Goal: Information Seeking & Learning: Learn about a topic

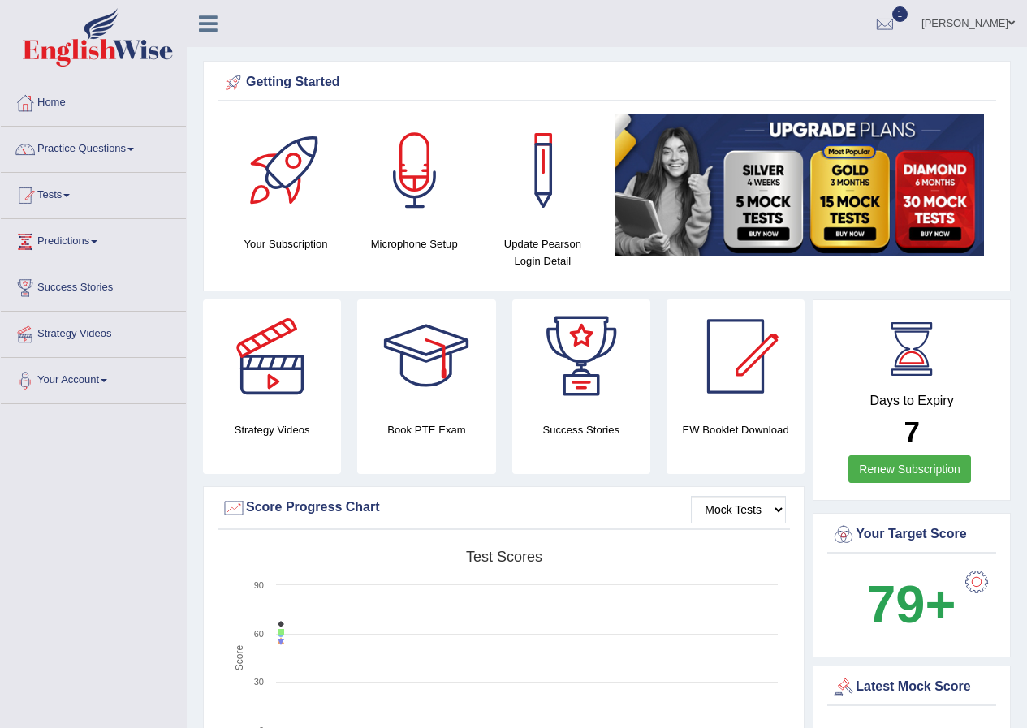
click at [1008, 22] on span at bounding box center [1011, 23] width 6 height 11
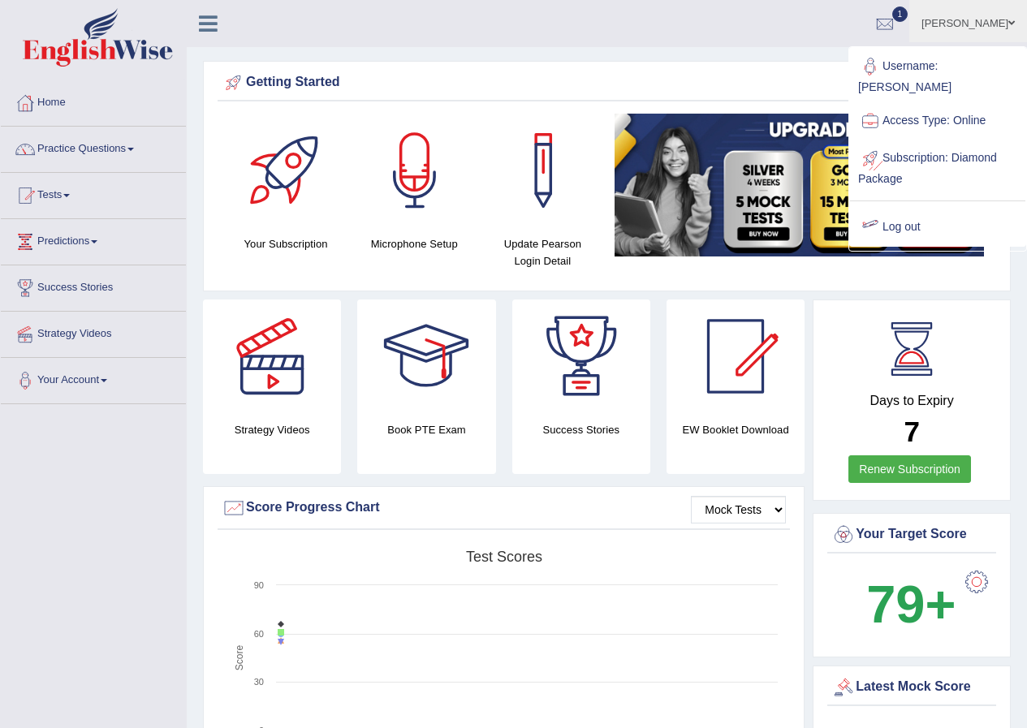
click at [902, 224] on link "Log out" at bounding box center [937, 227] width 175 height 37
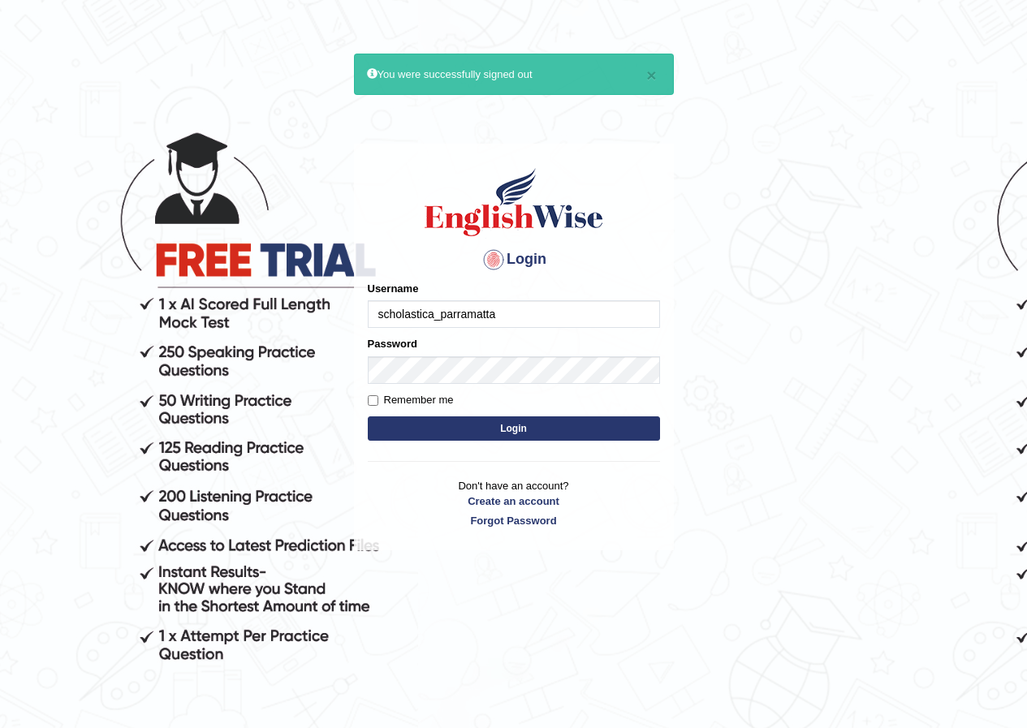
type input "scholastica_parramatta"
click at [560, 417] on button "Login" at bounding box center [514, 428] width 292 height 24
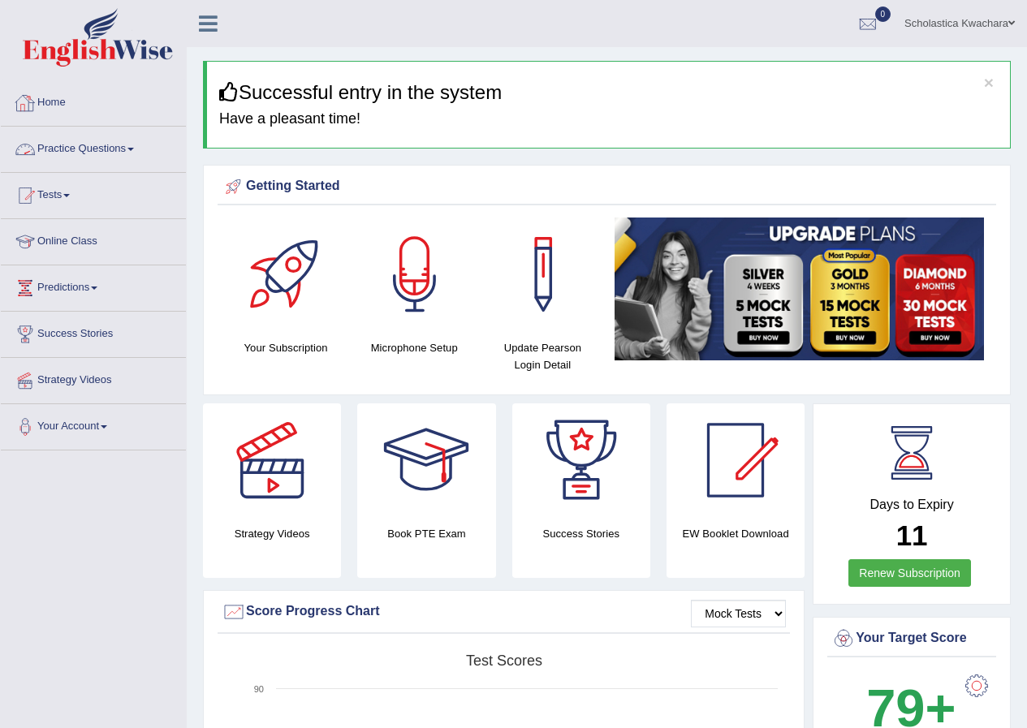
click at [110, 150] on link "Practice Questions" at bounding box center [93, 147] width 185 height 41
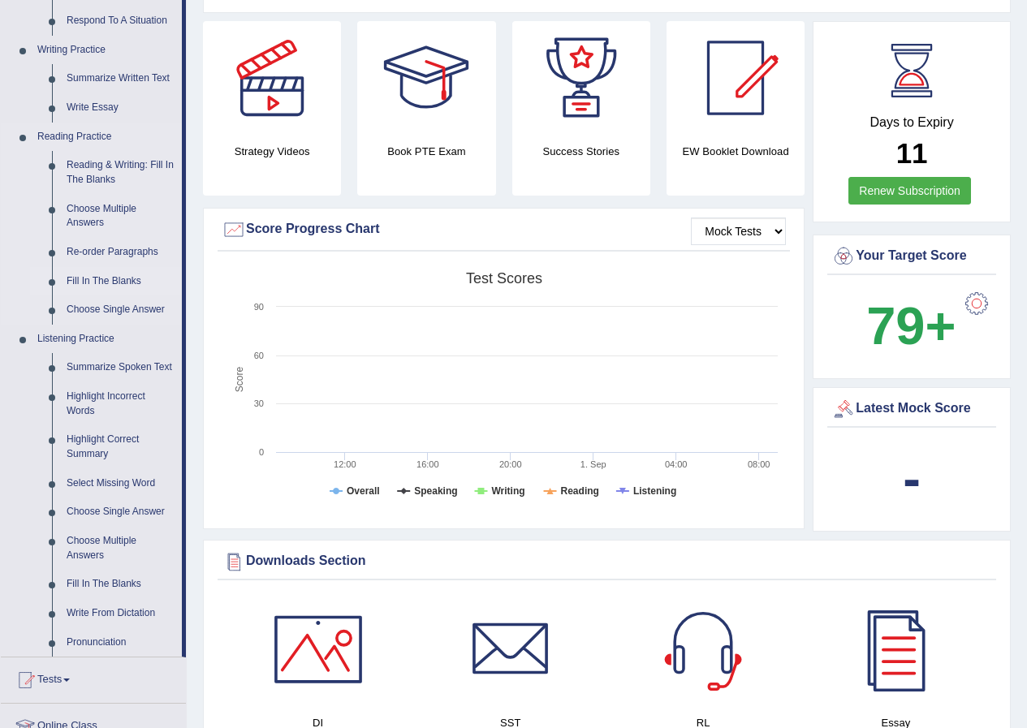
scroll to position [406, 0]
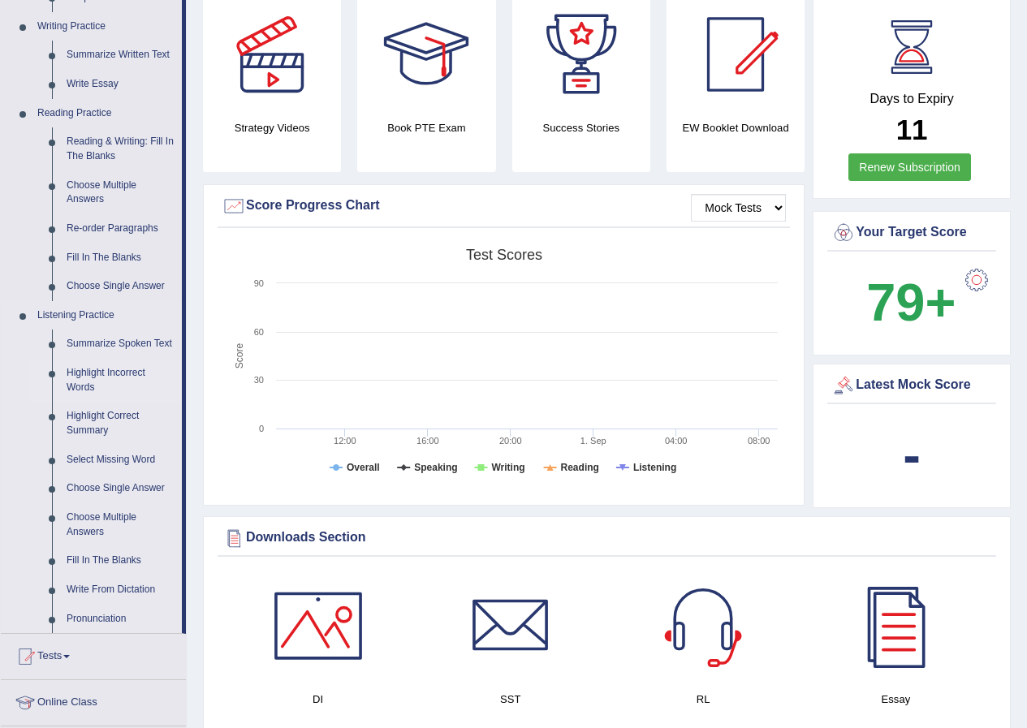
click at [97, 368] on link "Highlight Incorrect Words" at bounding box center [120, 380] width 123 height 43
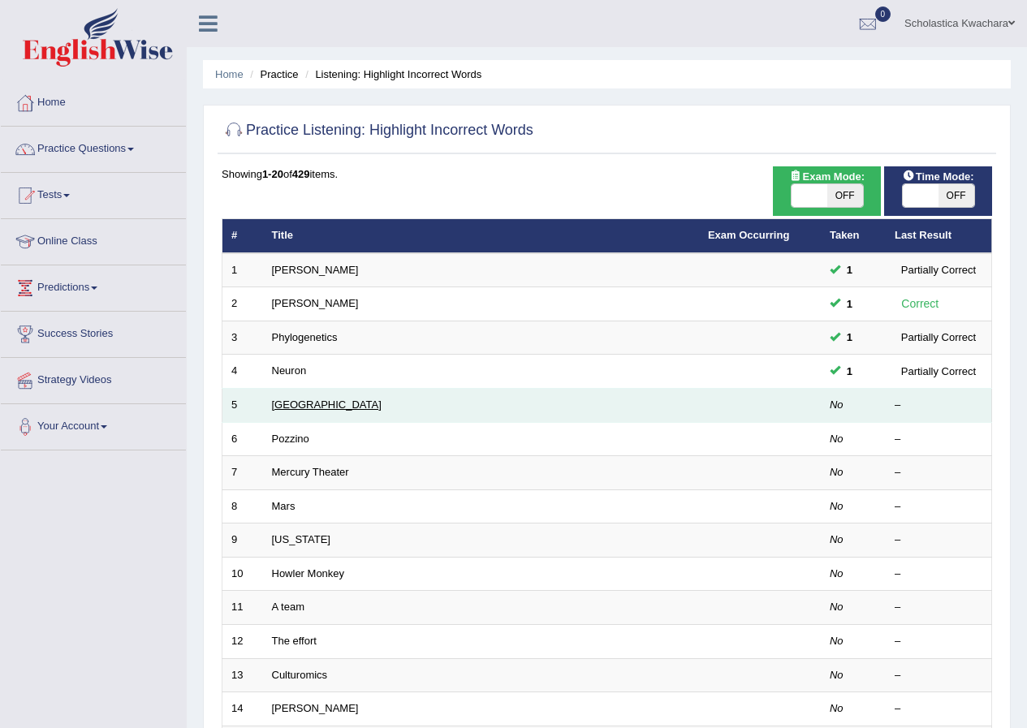
click at [289, 399] on link "Harvard" at bounding box center [327, 404] width 110 height 12
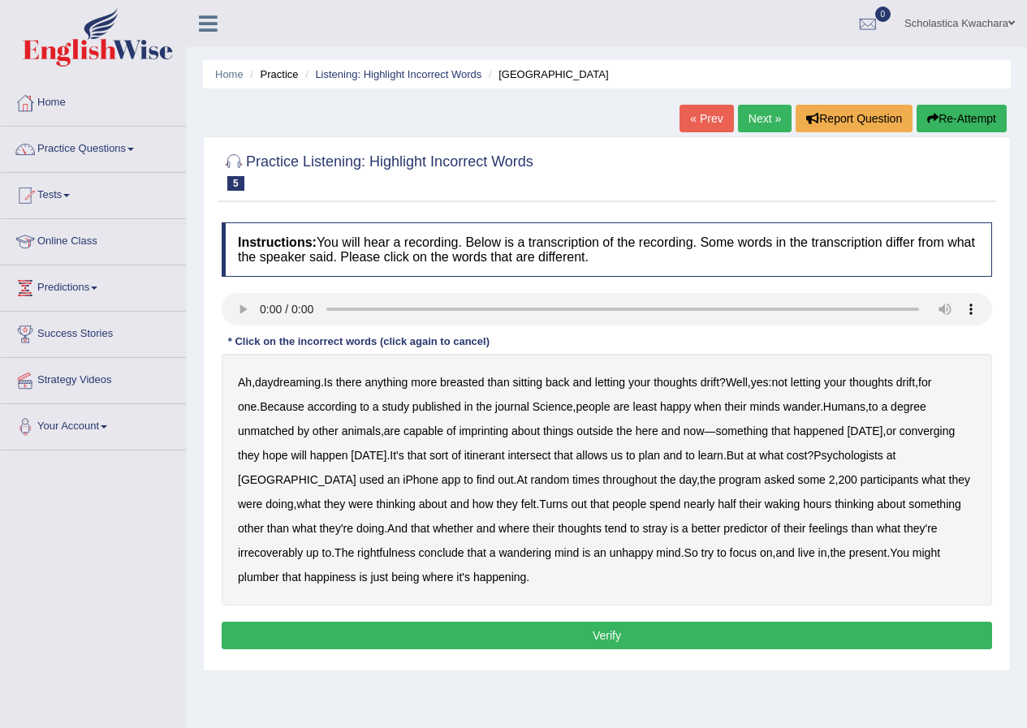
click at [473, 385] on b "breasted" at bounding box center [462, 382] width 44 height 13
click at [458, 432] on b "imprinting" at bounding box center [482, 430] width 49 height 13
click at [899, 424] on b "converging" at bounding box center [927, 430] width 56 height 13
click at [507, 457] on b "intersect" at bounding box center [528, 455] width 43 height 13
click at [764, 505] on b "waking" at bounding box center [782, 503] width 36 height 13
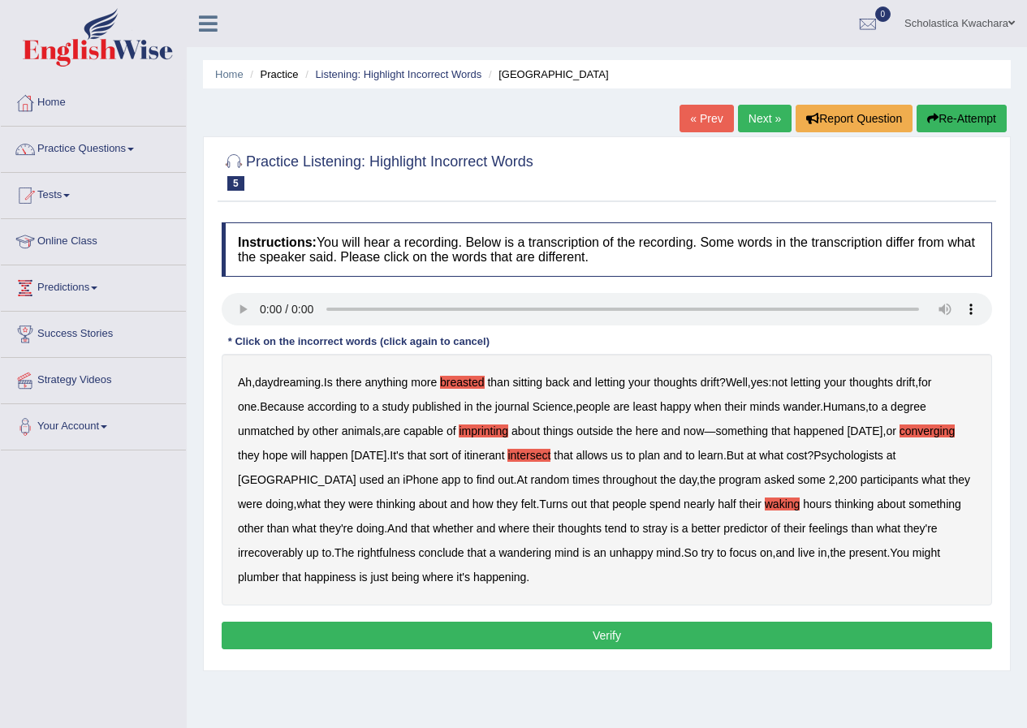
click at [764, 505] on b "waking" at bounding box center [782, 503] width 36 height 13
click at [303, 546] on b "irrecoverably" at bounding box center [270, 552] width 65 height 13
click at [357, 552] on b "rightfulness" at bounding box center [386, 552] width 58 height 13
click at [279, 570] on b "plumber" at bounding box center [258, 576] width 41 height 13
click at [603, 631] on button "Verify" at bounding box center [607, 636] width 770 height 28
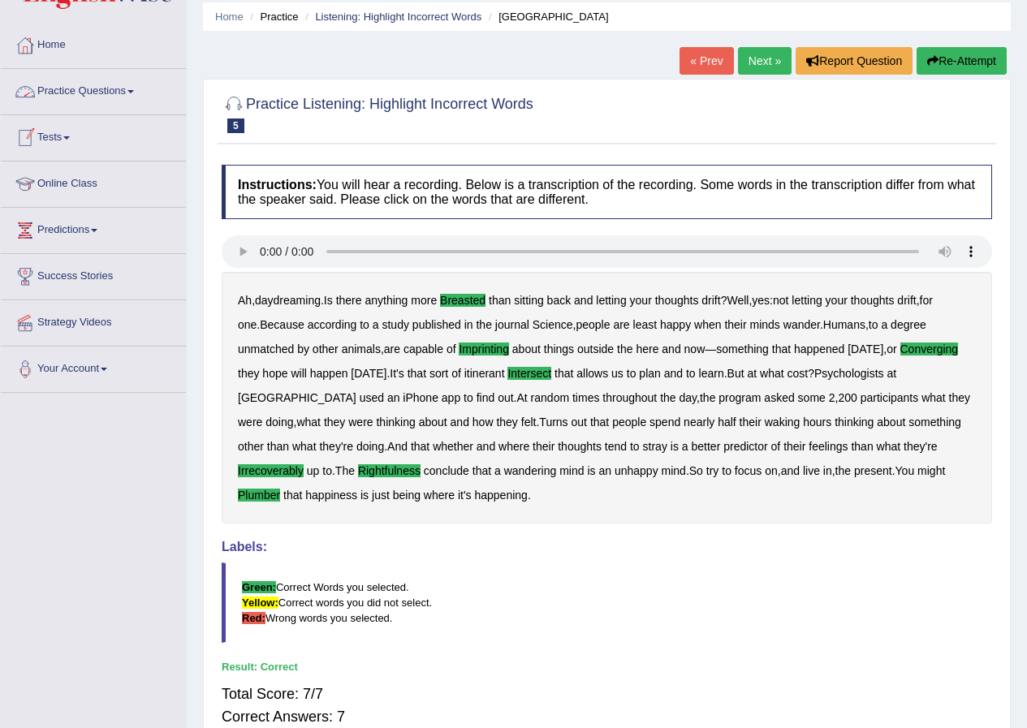
scroll to position [2, 0]
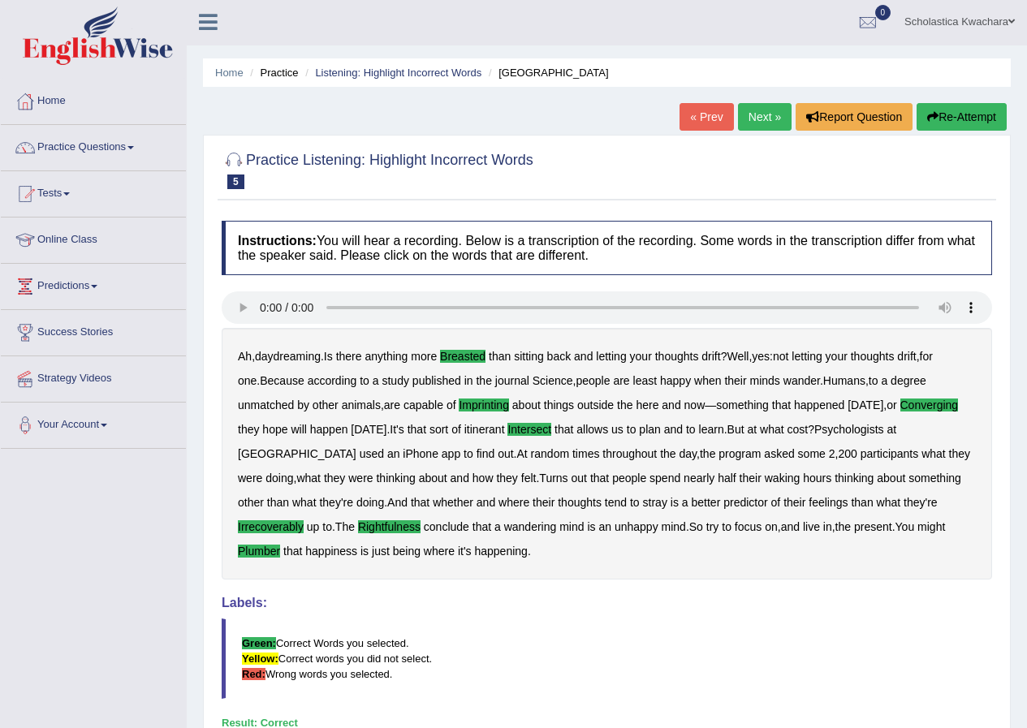
click at [759, 114] on link "Next »" at bounding box center [765, 117] width 54 height 28
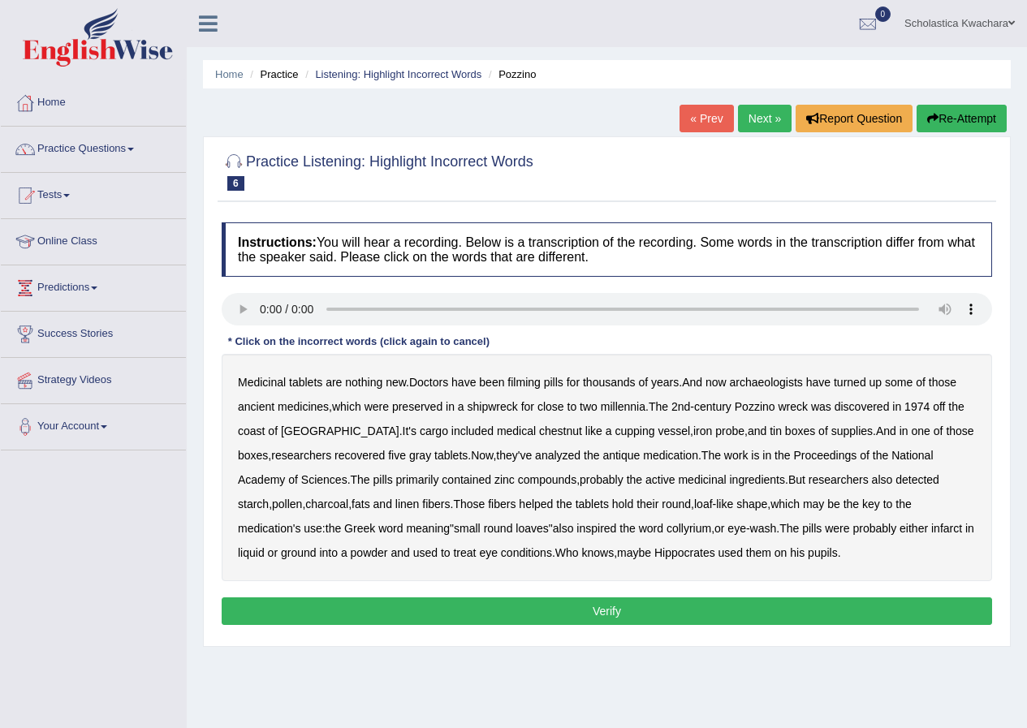
click at [536, 381] on b "filming" at bounding box center [523, 382] width 32 height 13
click at [539, 436] on b "chestnut" at bounding box center [560, 430] width 43 height 13
click at [666, 530] on b "collyrium" at bounding box center [688, 528] width 45 height 13
click at [666, 529] on b "collyrium" at bounding box center [688, 528] width 45 height 13
click at [931, 528] on b "infarct" at bounding box center [946, 528] width 31 height 13
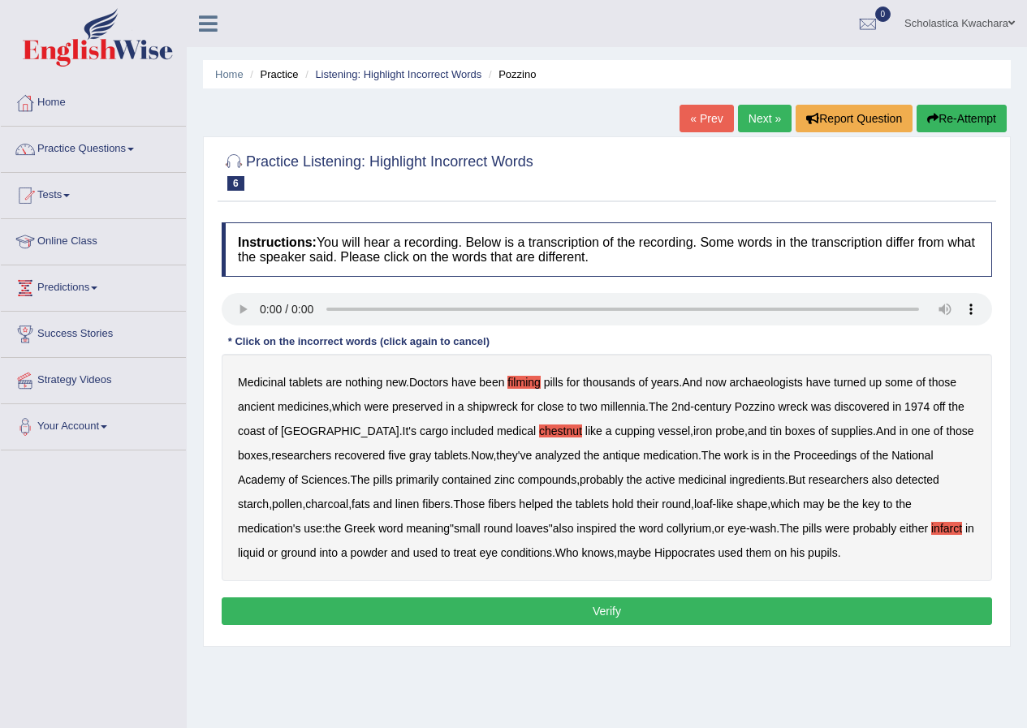
click at [629, 614] on button "Verify" at bounding box center [607, 611] width 770 height 28
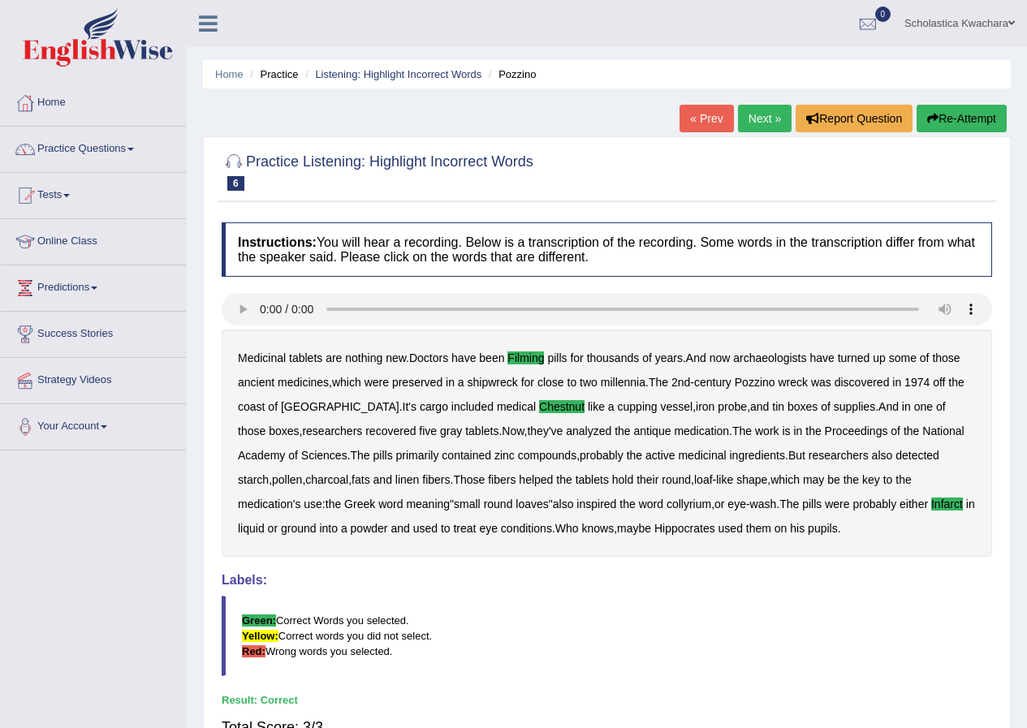
click at [744, 115] on link "Next »" at bounding box center [765, 119] width 54 height 28
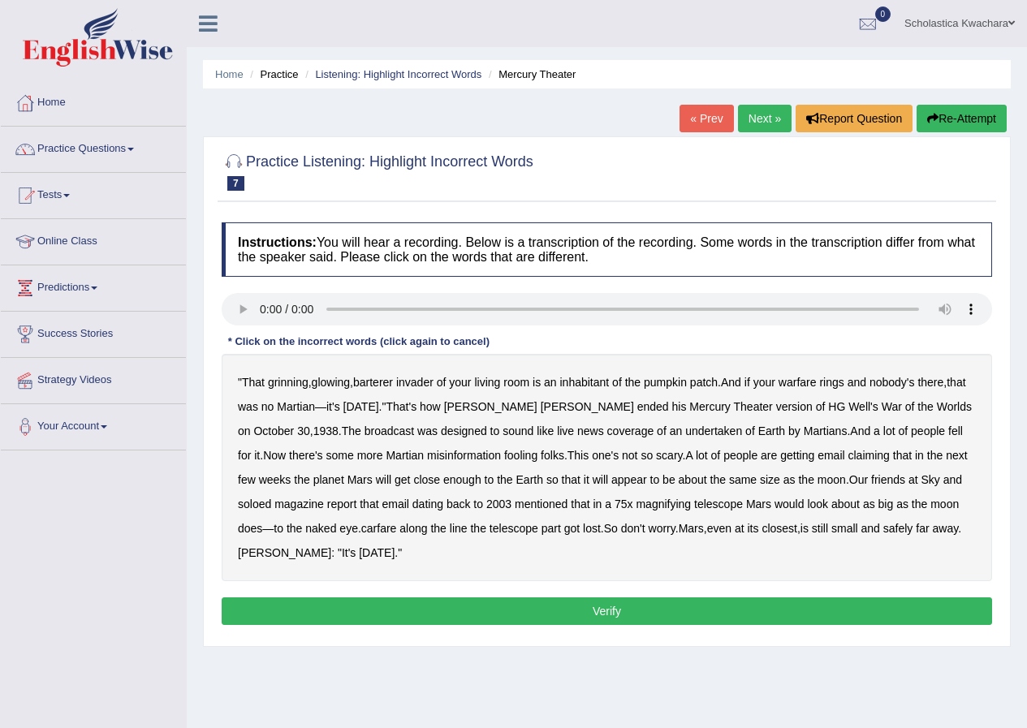
click at [816, 377] on b "warfare" at bounding box center [797, 382] width 38 height 13
click at [685, 429] on b "undertaken" at bounding box center [713, 430] width 57 height 13
click at [258, 504] on b "soloed" at bounding box center [254, 503] width 33 height 13
click at [385, 527] on b "carfare" at bounding box center [379, 528] width 36 height 13
click at [592, 606] on button "Verify" at bounding box center [607, 611] width 770 height 28
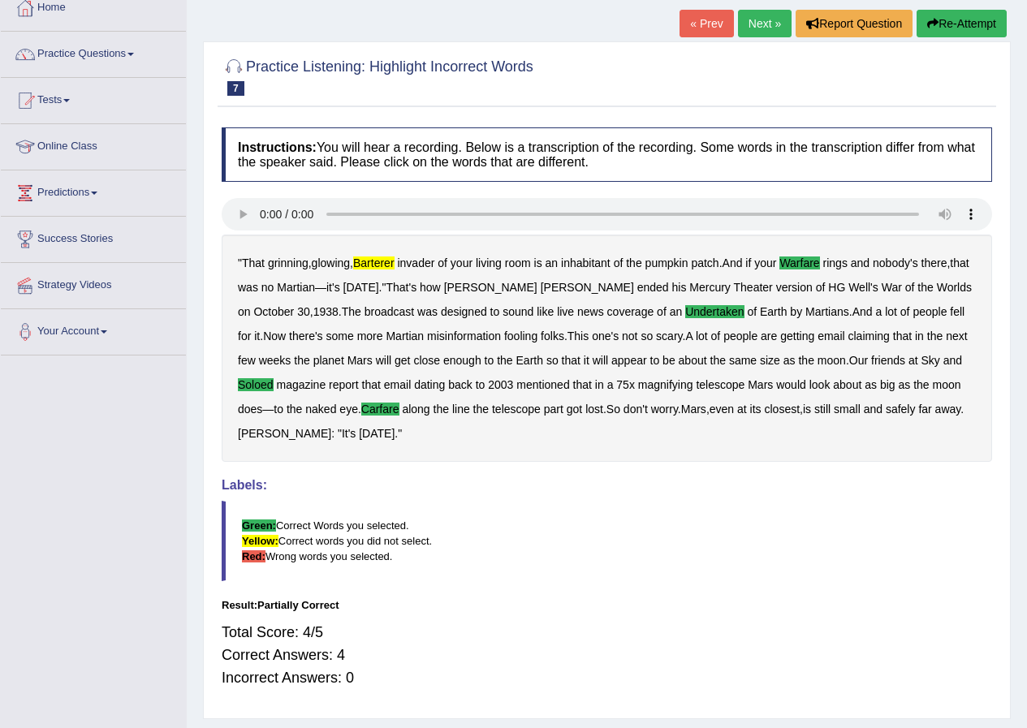
scroll to position [58, 0]
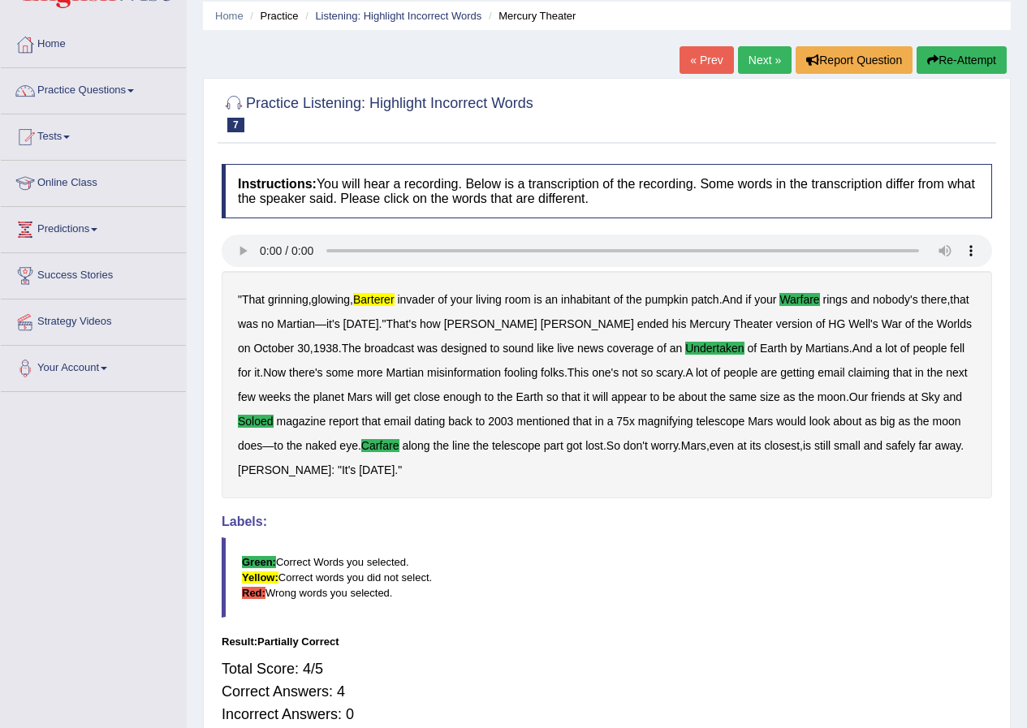
click at [751, 54] on link "Next »" at bounding box center [765, 60] width 54 height 28
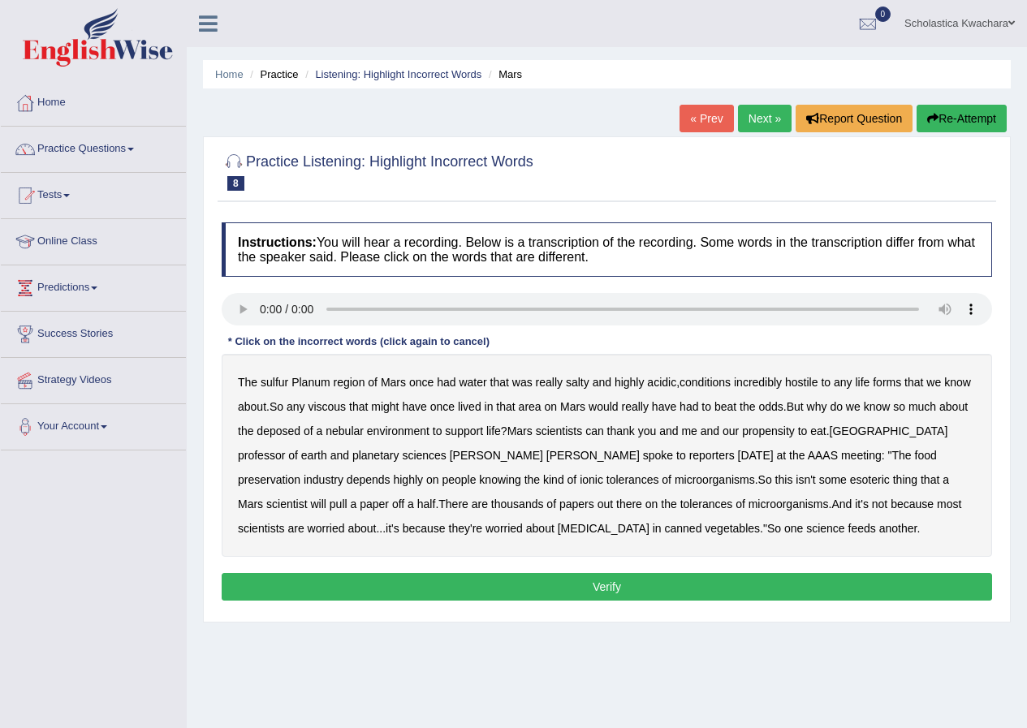
click at [286, 385] on b "sulfur" at bounding box center [274, 382] width 28 height 13
click at [339, 407] on b "viscous" at bounding box center [327, 406] width 38 height 13
click at [265, 429] on b "deposed" at bounding box center [278, 430] width 44 height 13
click at [348, 429] on b "nebular" at bounding box center [344, 430] width 38 height 13
click at [856, 505] on div "The sulfur Planum region of [GEOGRAPHIC_DATA] once had water that was really sa…" at bounding box center [607, 455] width 770 height 203
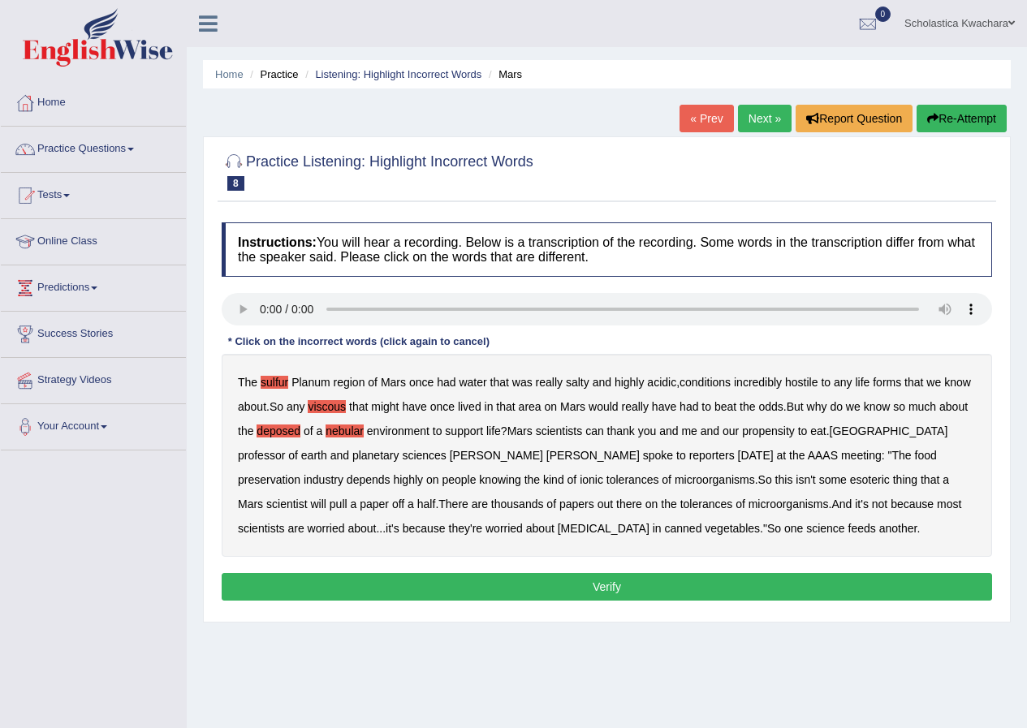
click at [624, 576] on button "Verify" at bounding box center [607, 587] width 770 height 28
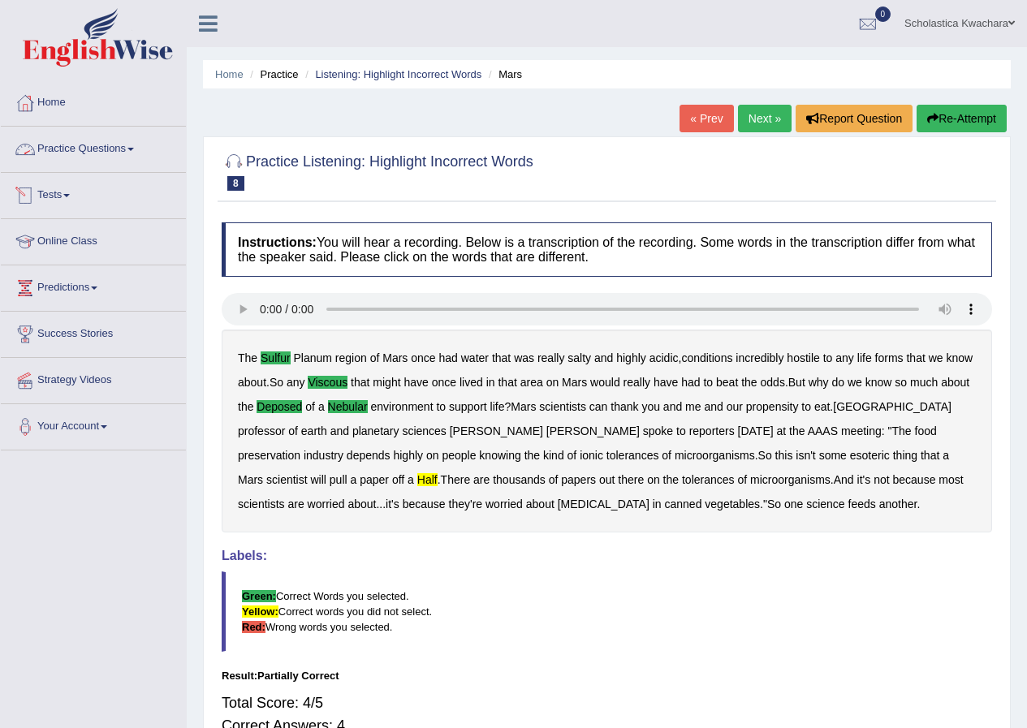
click at [131, 148] on link "Practice Questions" at bounding box center [93, 147] width 185 height 41
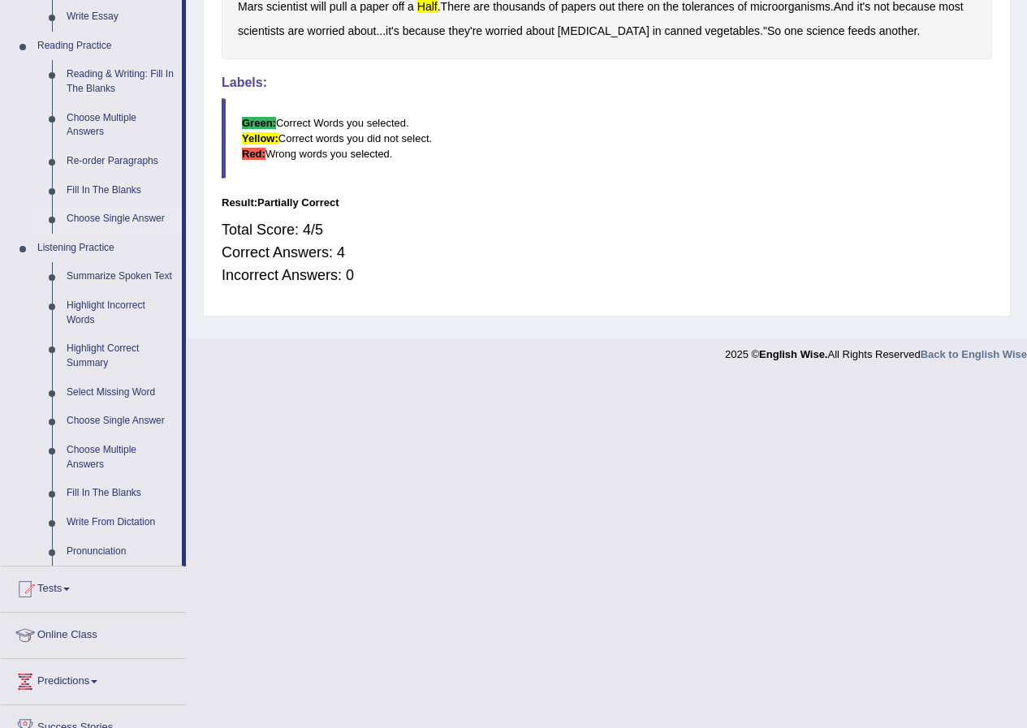
scroll to position [487, 0]
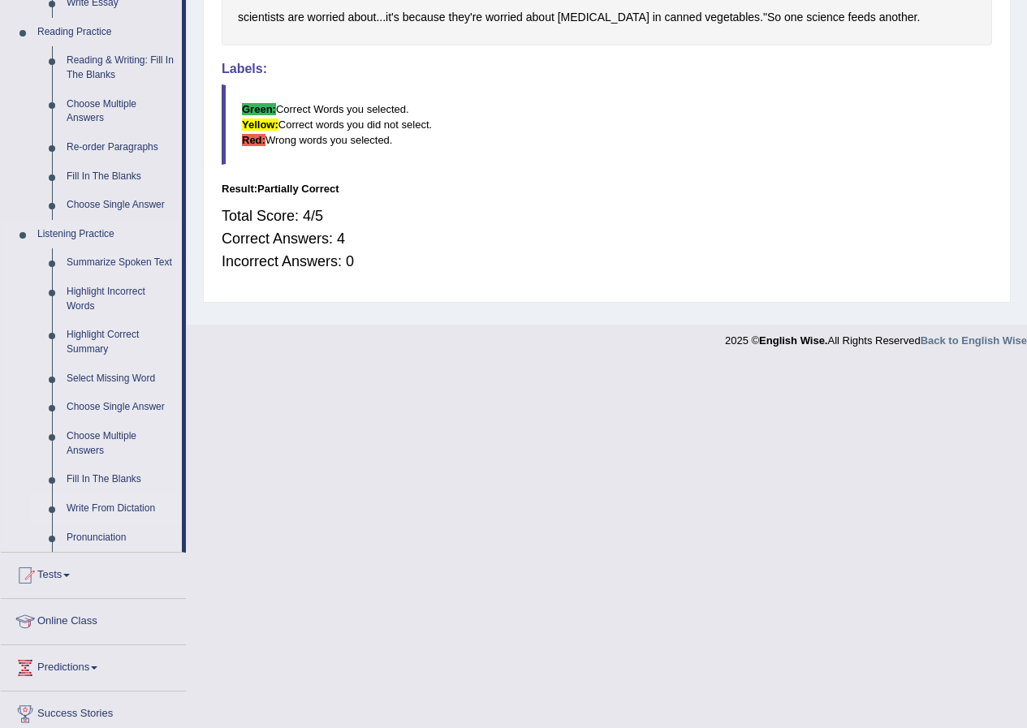
click at [111, 506] on link "Write From Dictation" at bounding box center [120, 508] width 123 height 29
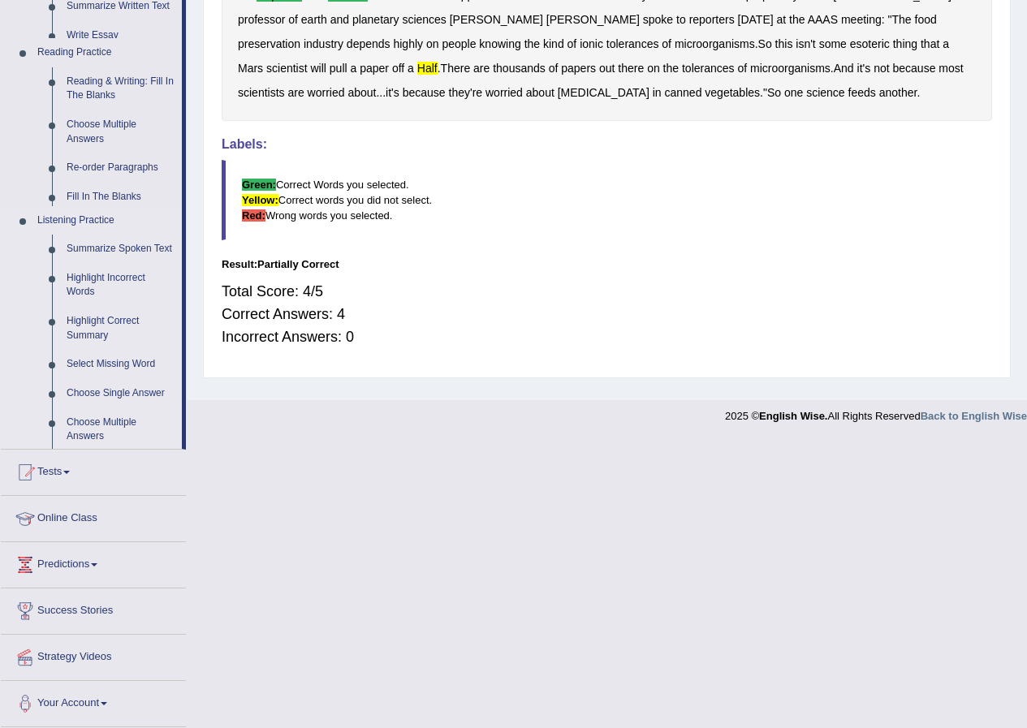
scroll to position [124, 0]
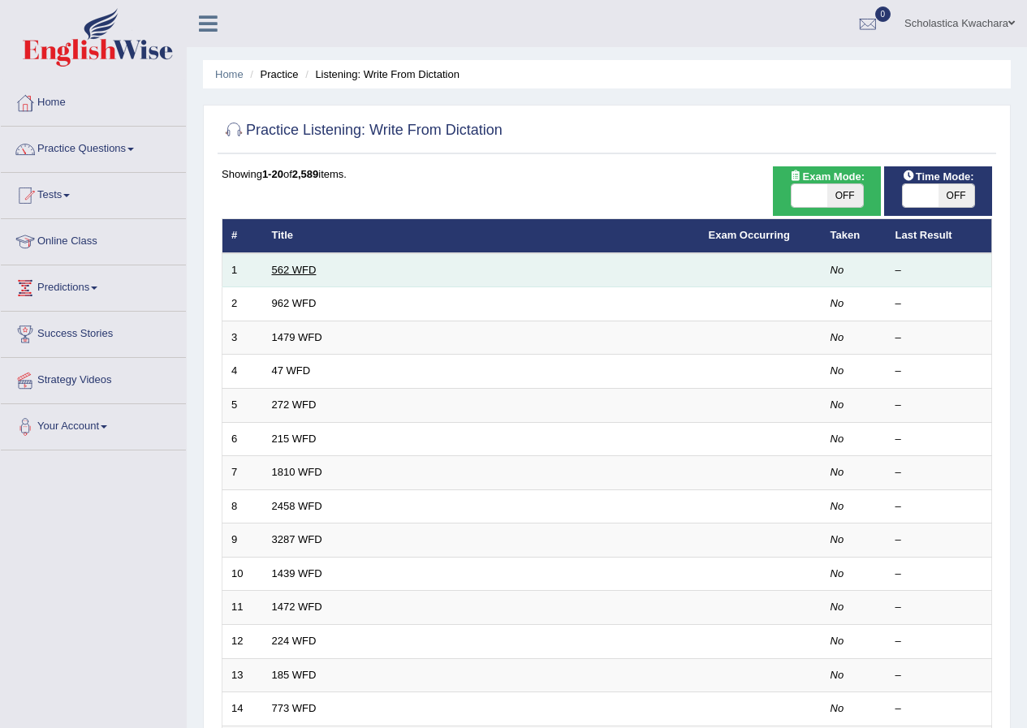
click at [290, 264] on link "562 WFD" at bounding box center [294, 270] width 45 height 12
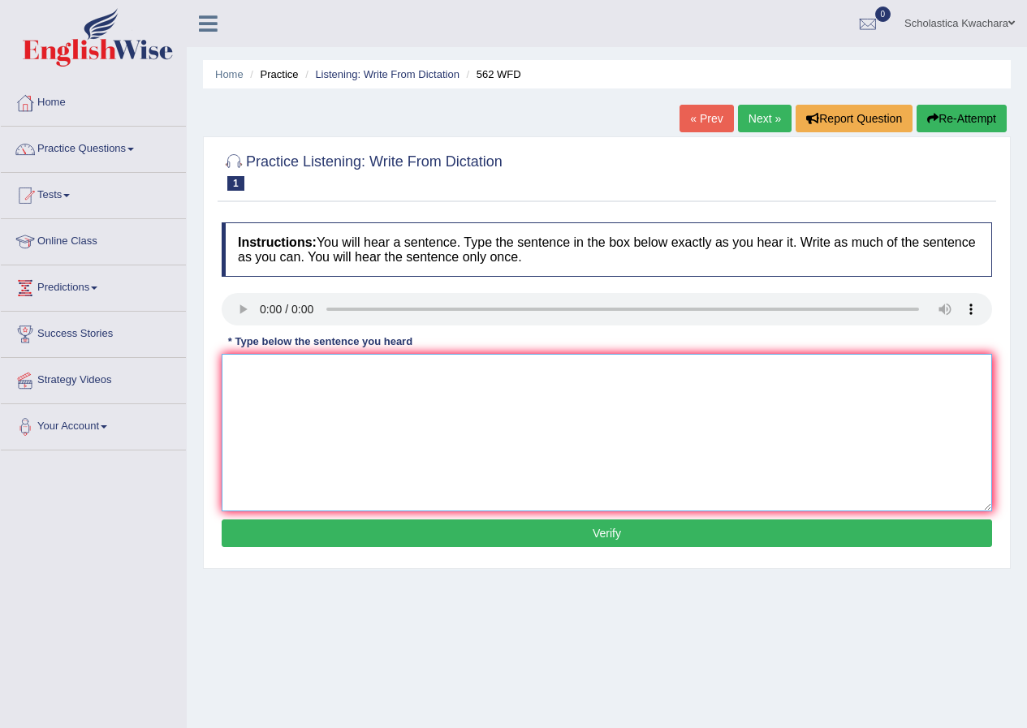
click at [273, 394] on textarea at bounding box center [607, 432] width 770 height 157
type textarea "The gap between the rich and pure does not decrese."
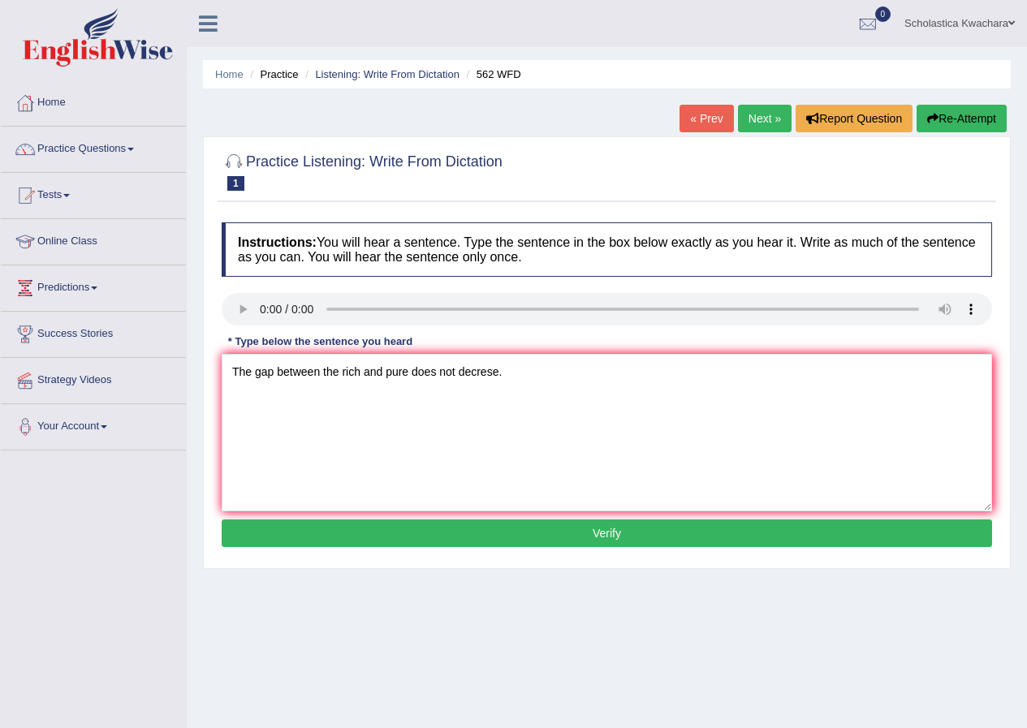
click at [607, 530] on button "Verify" at bounding box center [607, 533] width 770 height 28
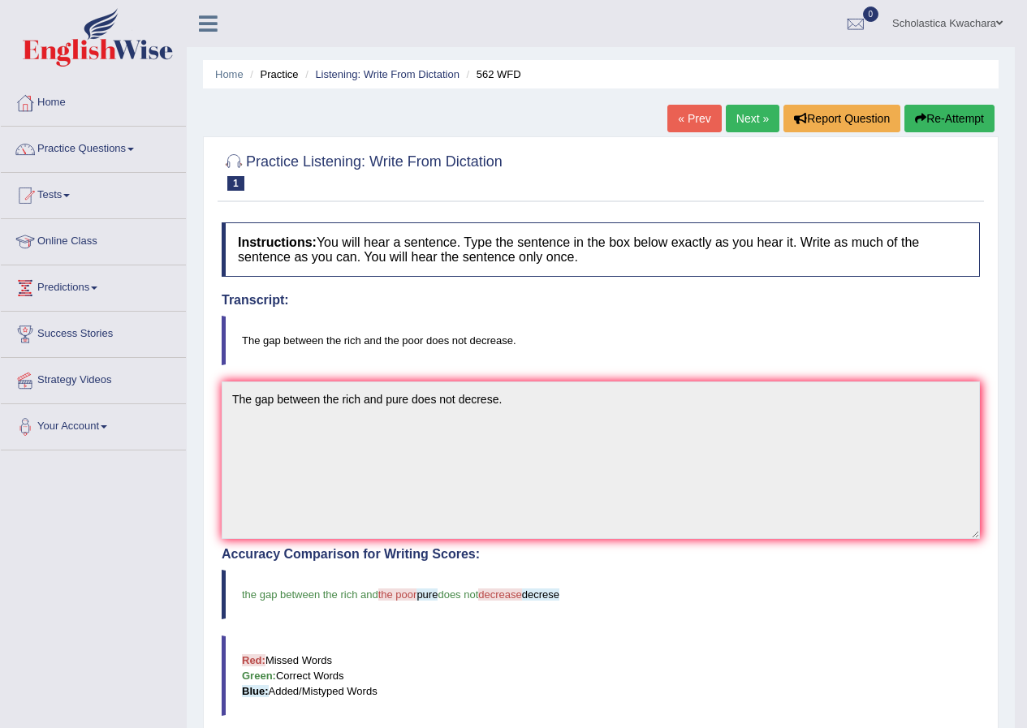
click at [729, 123] on link "Next »" at bounding box center [752, 119] width 54 height 28
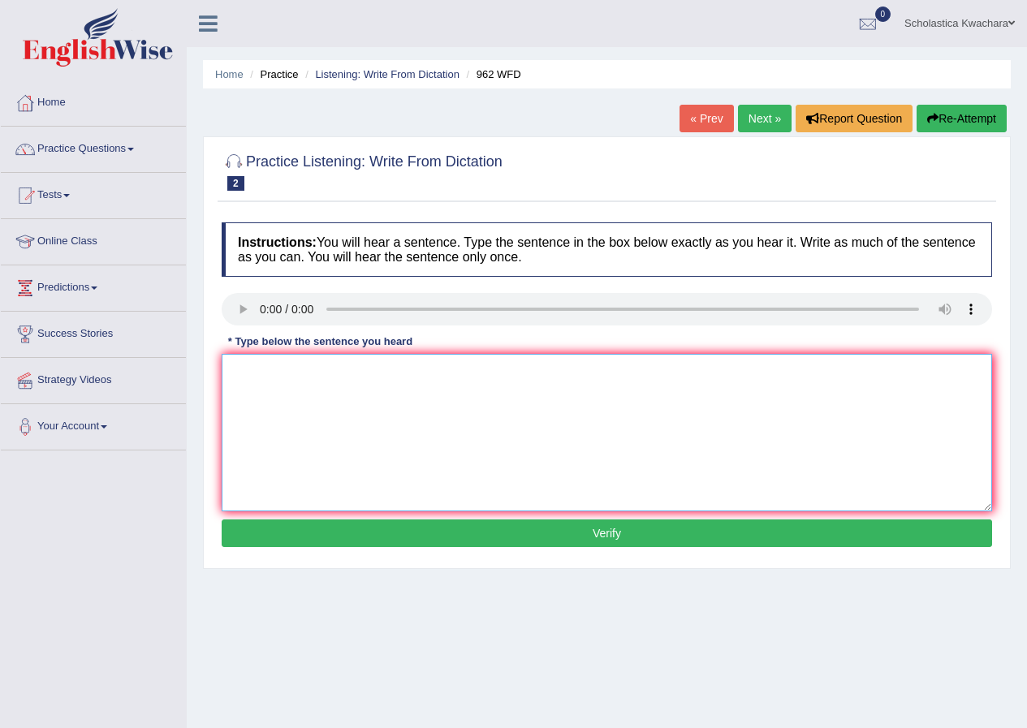
click at [293, 368] on textarea at bounding box center [607, 432] width 770 height 157
type textarea "i"
type textarea "If you have any questions about the exam please raise your hand."
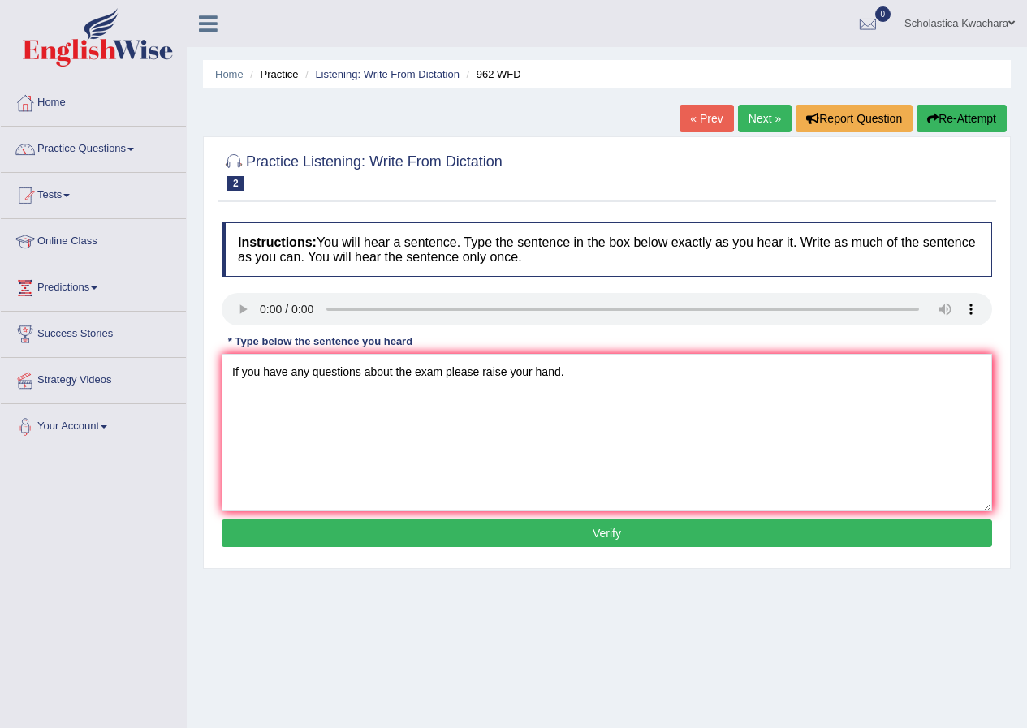
click at [614, 528] on button "Verify" at bounding box center [607, 533] width 770 height 28
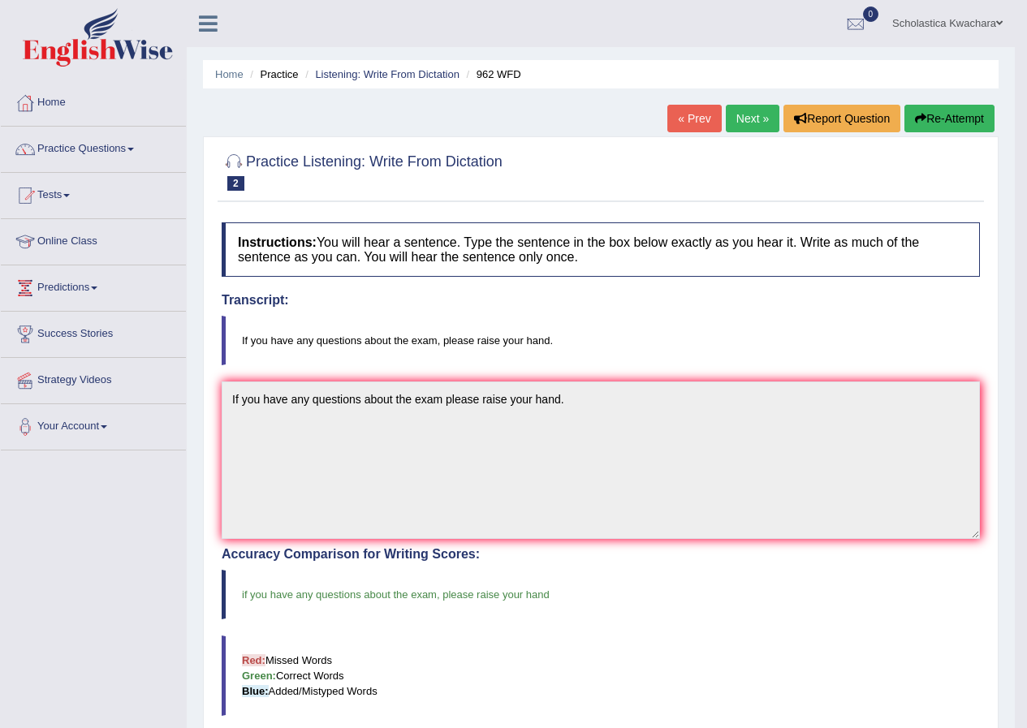
click at [728, 118] on link "Next »" at bounding box center [752, 119] width 54 height 28
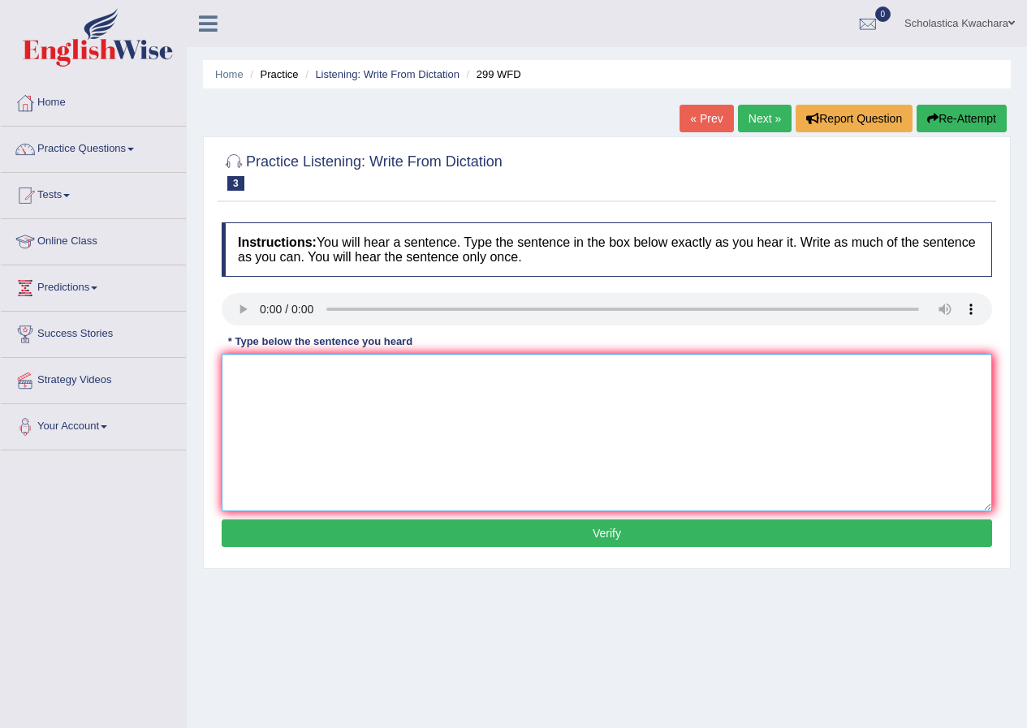
click at [327, 381] on textarea at bounding box center [607, 432] width 770 height 157
type textarea "Representatives will be visiting the class with forms."
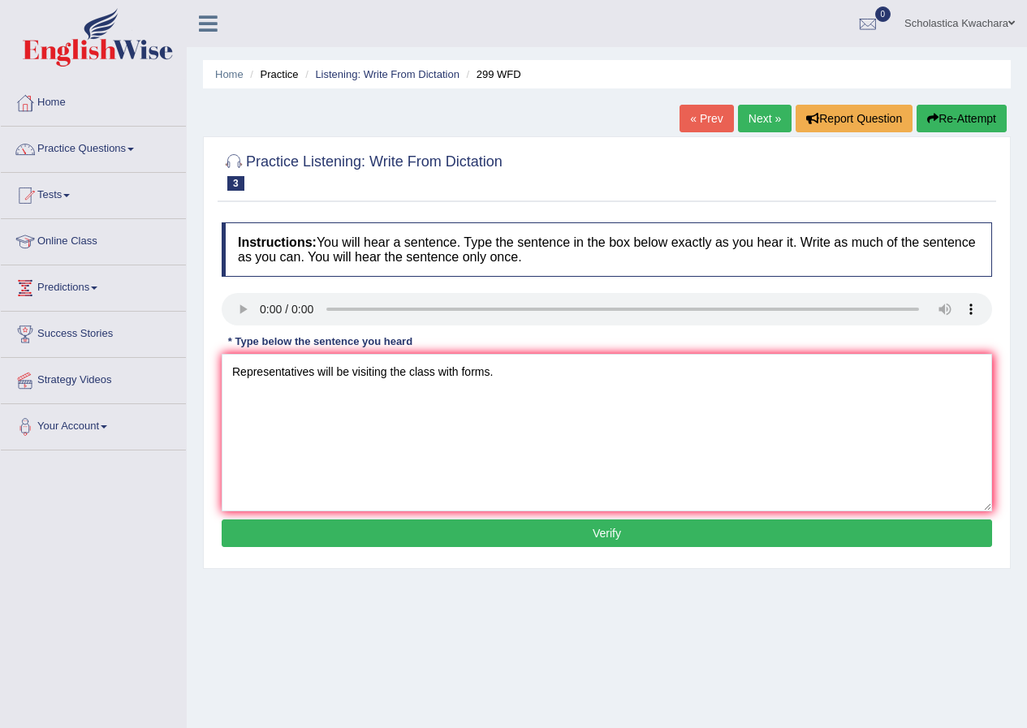
click at [566, 535] on button "Verify" at bounding box center [607, 533] width 770 height 28
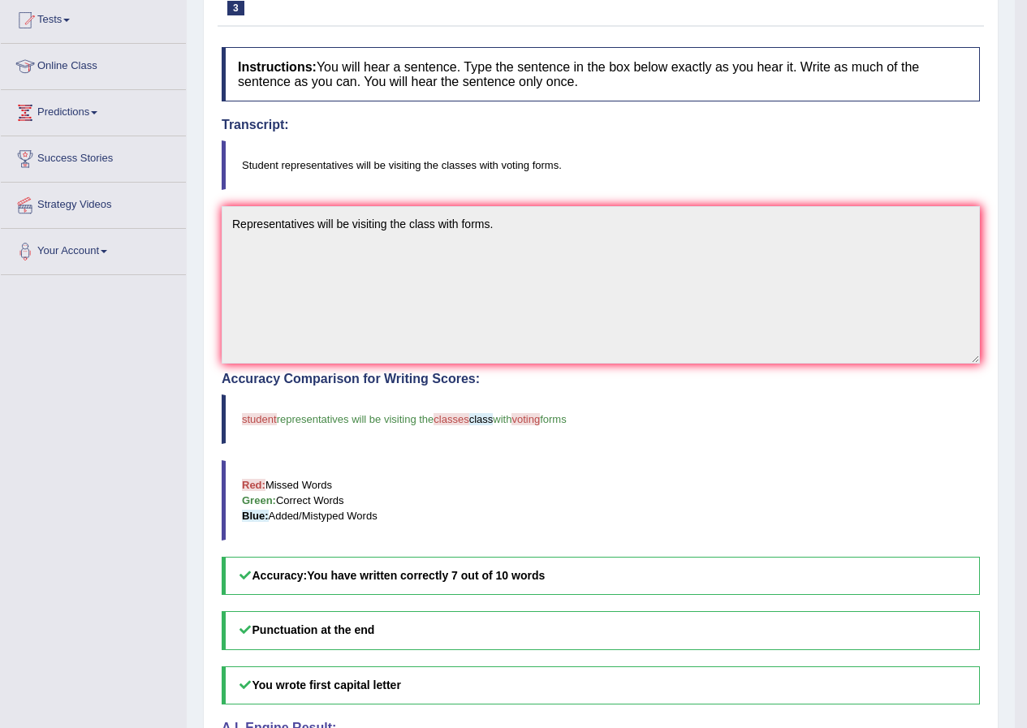
scroll to position [81, 0]
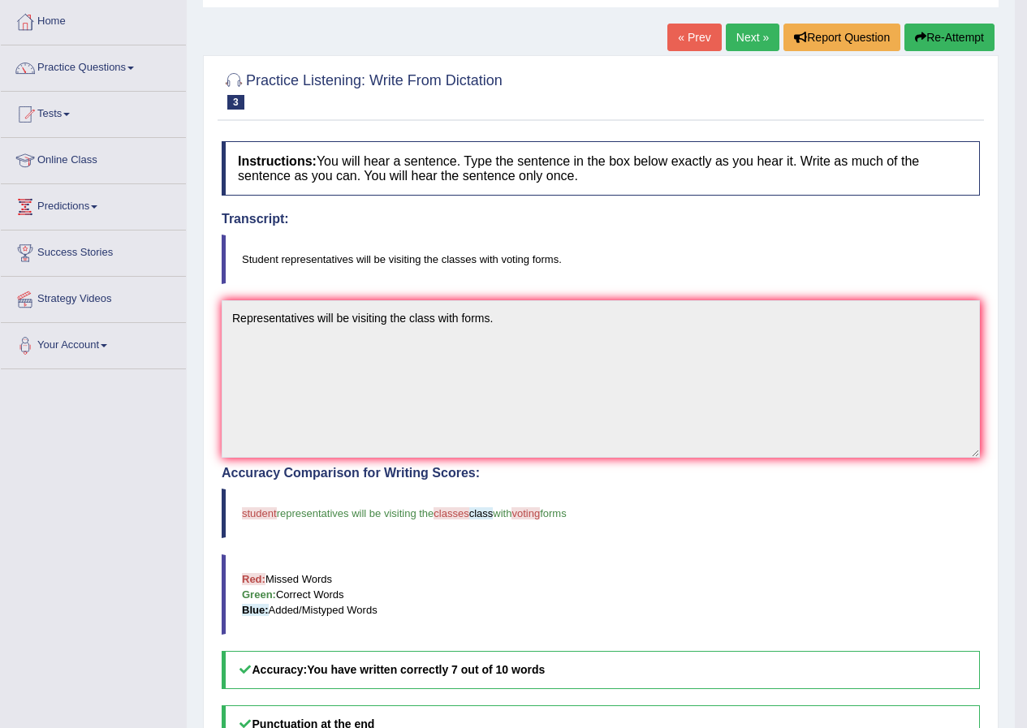
click at [730, 39] on link "Next »" at bounding box center [752, 38] width 54 height 28
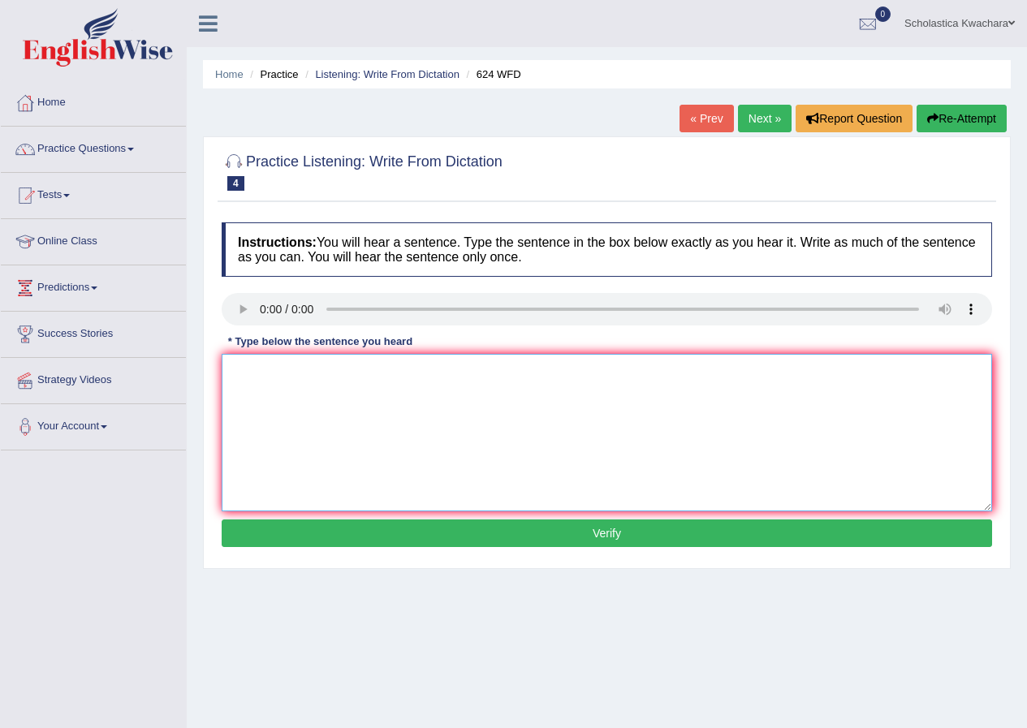
click at [303, 404] on textarea at bounding box center [607, 432] width 770 height 157
type textarea "Our courses help to improve critical thinking."
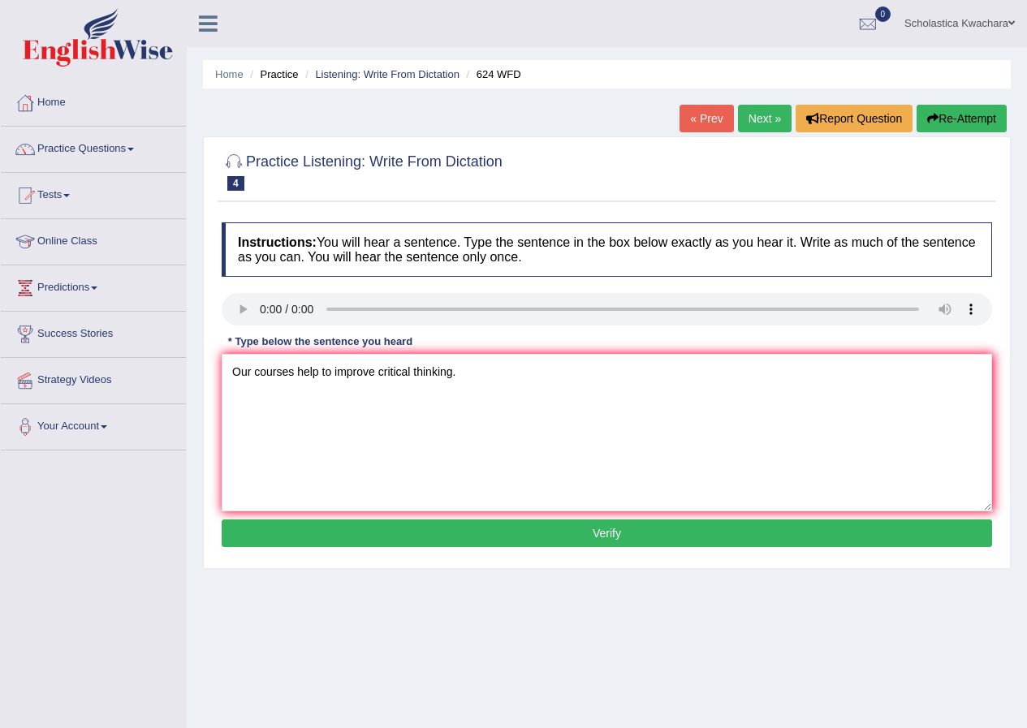
click at [617, 536] on button "Verify" at bounding box center [607, 533] width 770 height 28
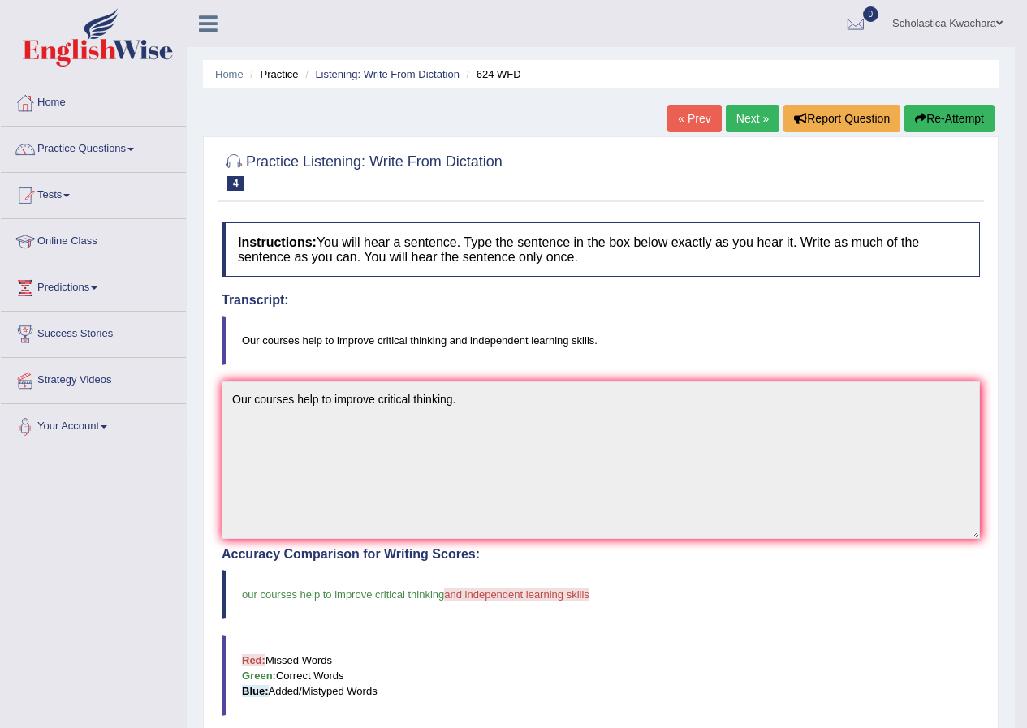
click at [732, 112] on link "Next »" at bounding box center [752, 119] width 54 height 28
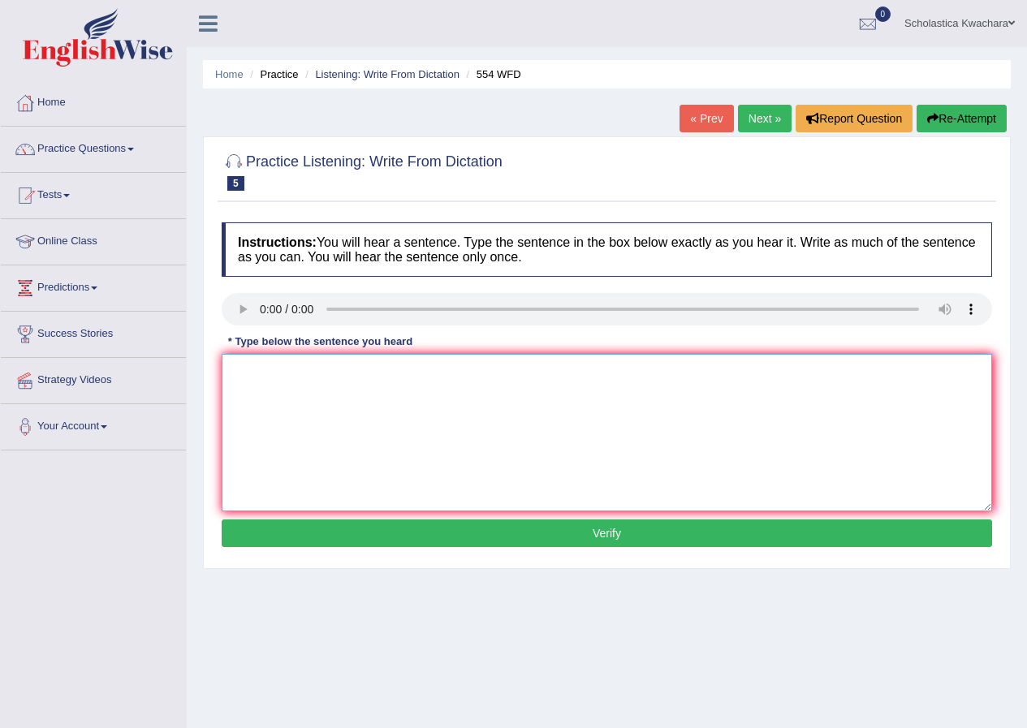
click at [329, 399] on textarea at bounding box center [607, 432] width 770 height 157
type textarea "We are able to work in a team"
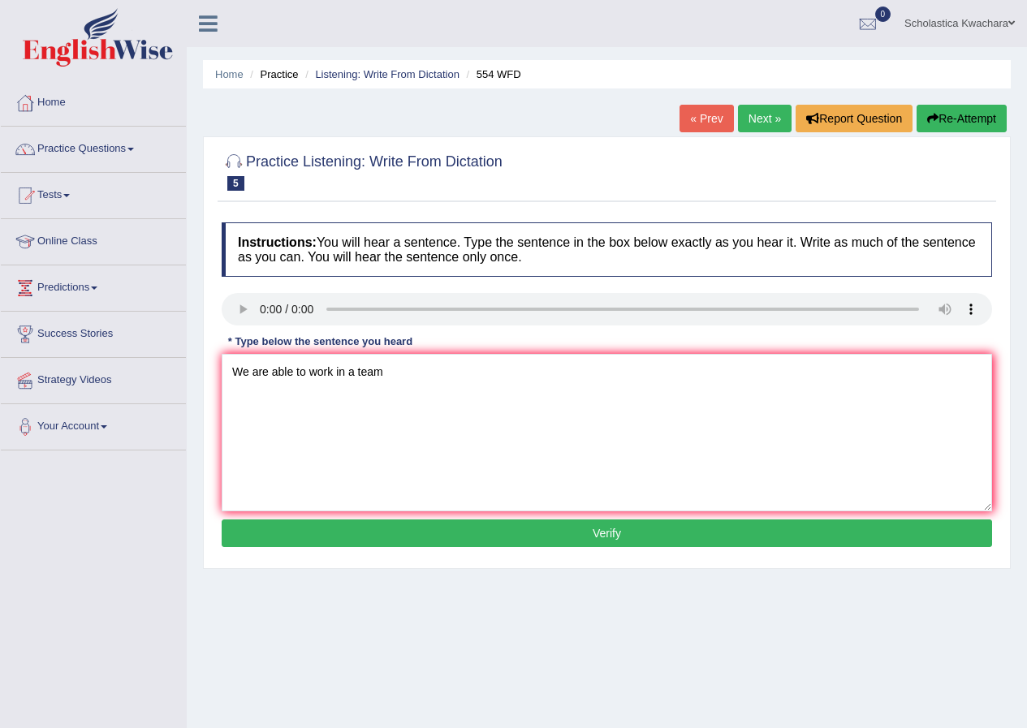
click at [624, 533] on button "Verify" at bounding box center [607, 533] width 770 height 28
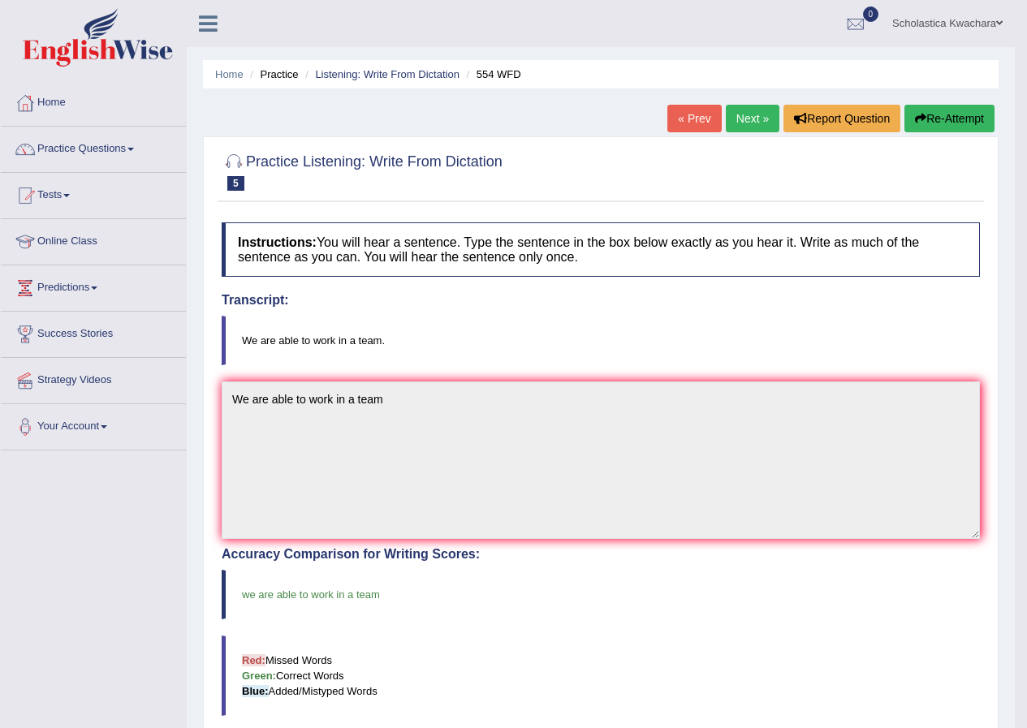
click at [745, 119] on link "Next »" at bounding box center [752, 119] width 54 height 28
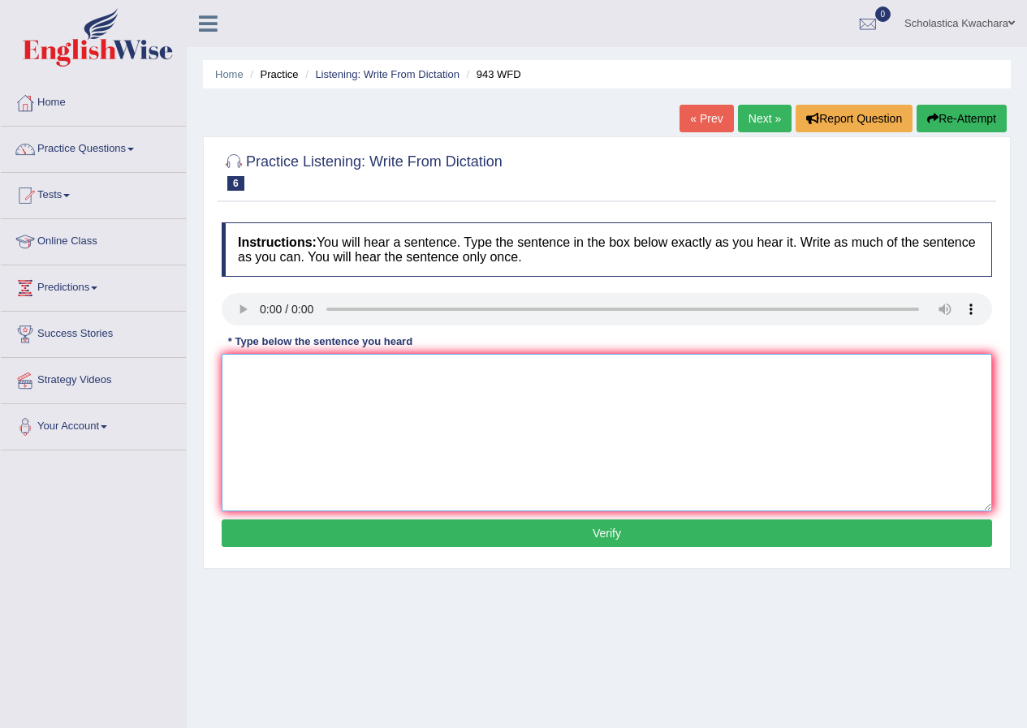
click at [370, 428] on textarea at bounding box center [607, 432] width 770 height 157
type textarea "Farming methods across the world have greatly developed recenlty."
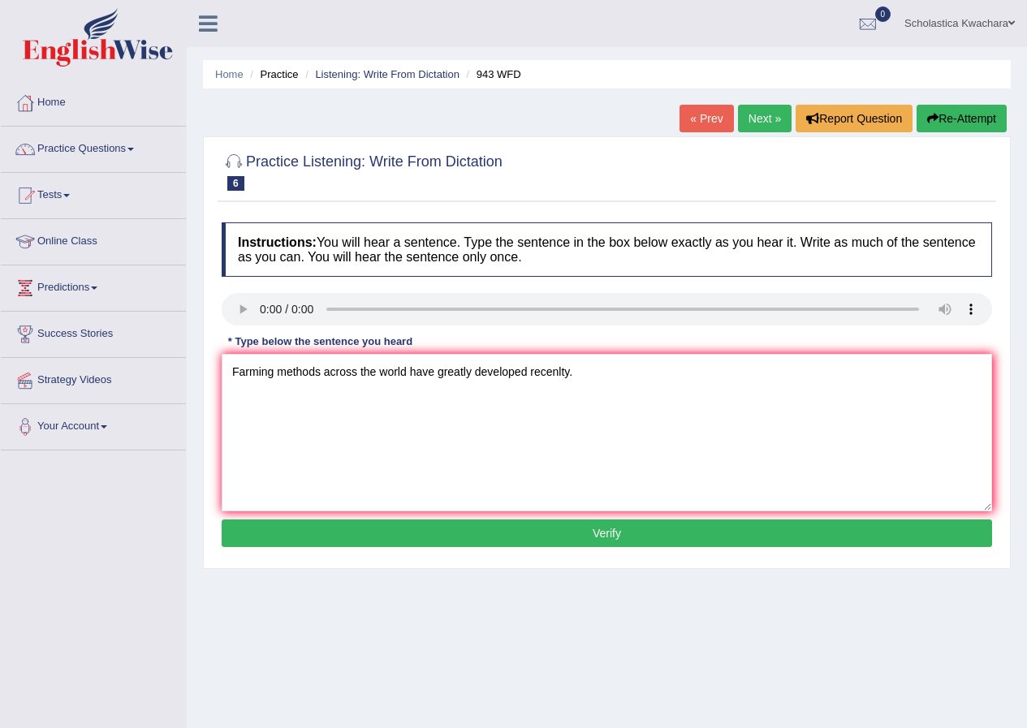
click at [658, 530] on button "Verify" at bounding box center [607, 533] width 770 height 28
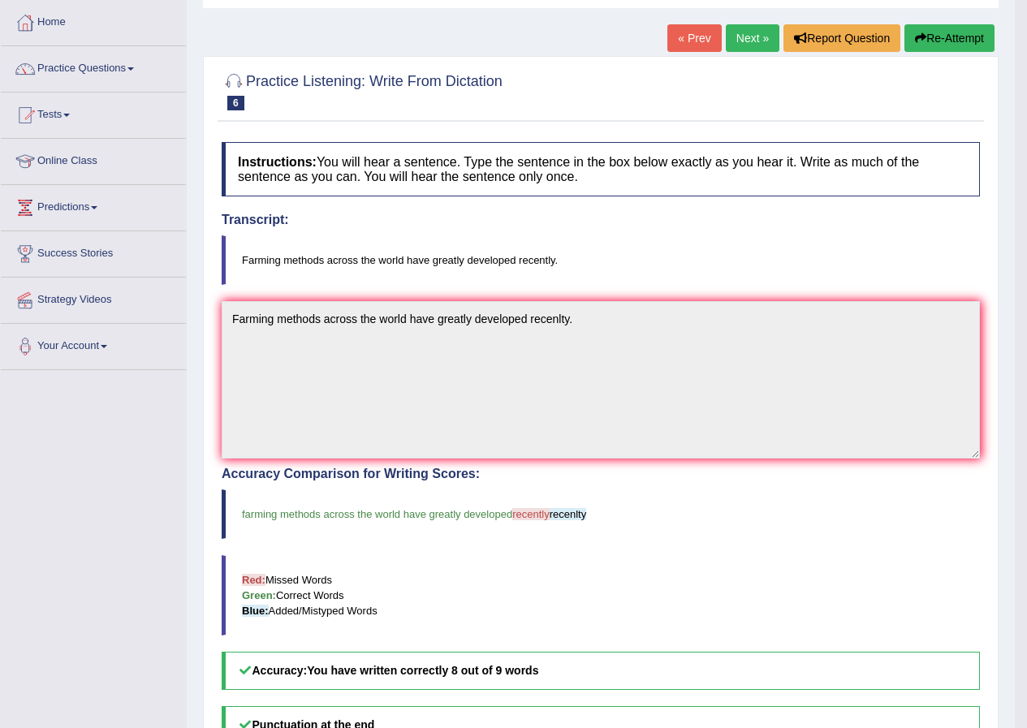
scroll to position [80, 0]
click at [747, 45] on link "Next »" at bounding box center [752, 39] width 54 height 28
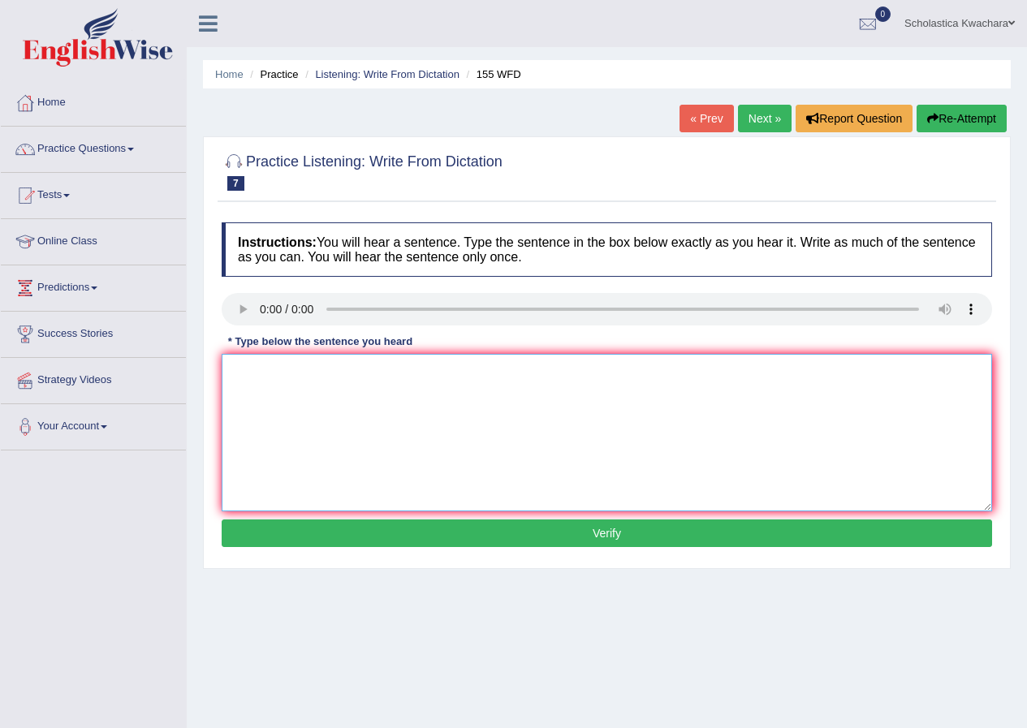
click at [262, 394] on textarea at bounding box center [607, 432] width 770 height 157
click at [260, 377] on textarea at bounding box center [607, 432] width 770 height 157
type textarea "Important details of the argument are missing the summary."
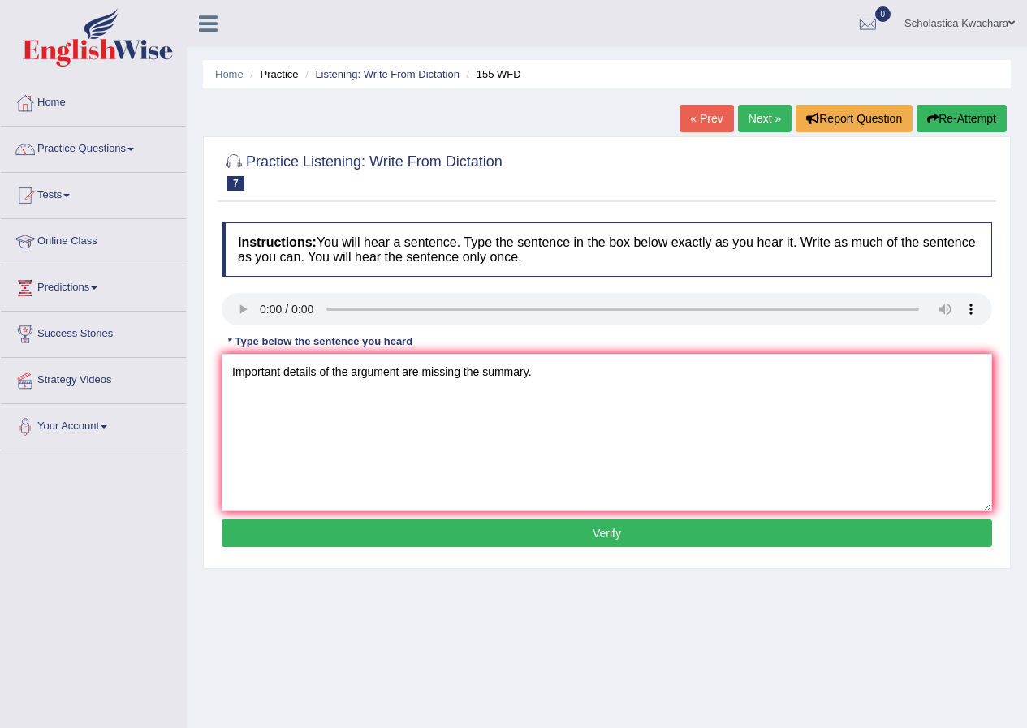
click at [588, 532] on button "Verify" at bounding box center [607, 533] width 770 height 28
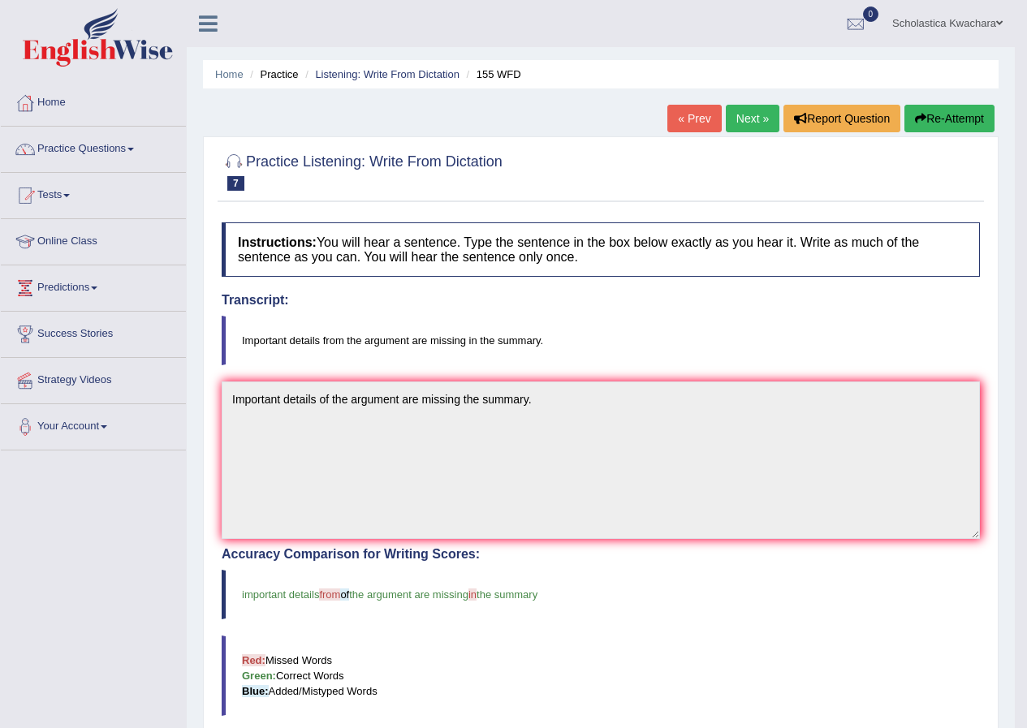
click at [754, 121] on link "Next »" at bounding box center [752, 119] width 54 height 28
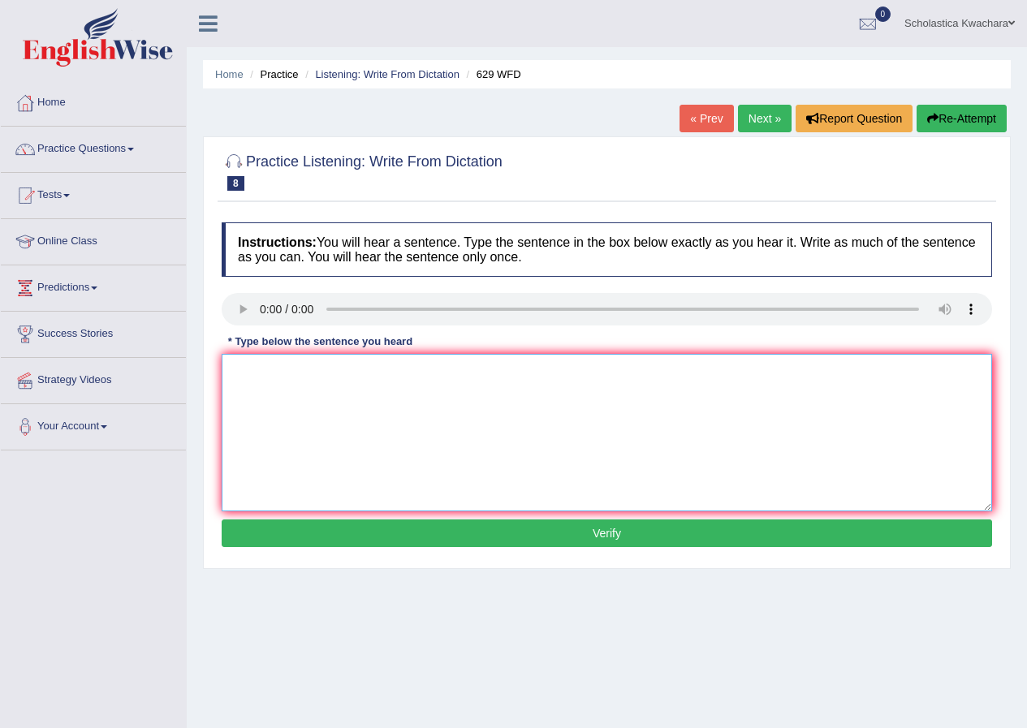
click at [296, 391] on textarea at bounding box center [607, 432] width 770 height 157
type textarea "Please provide the report to support the idea of these arguments."
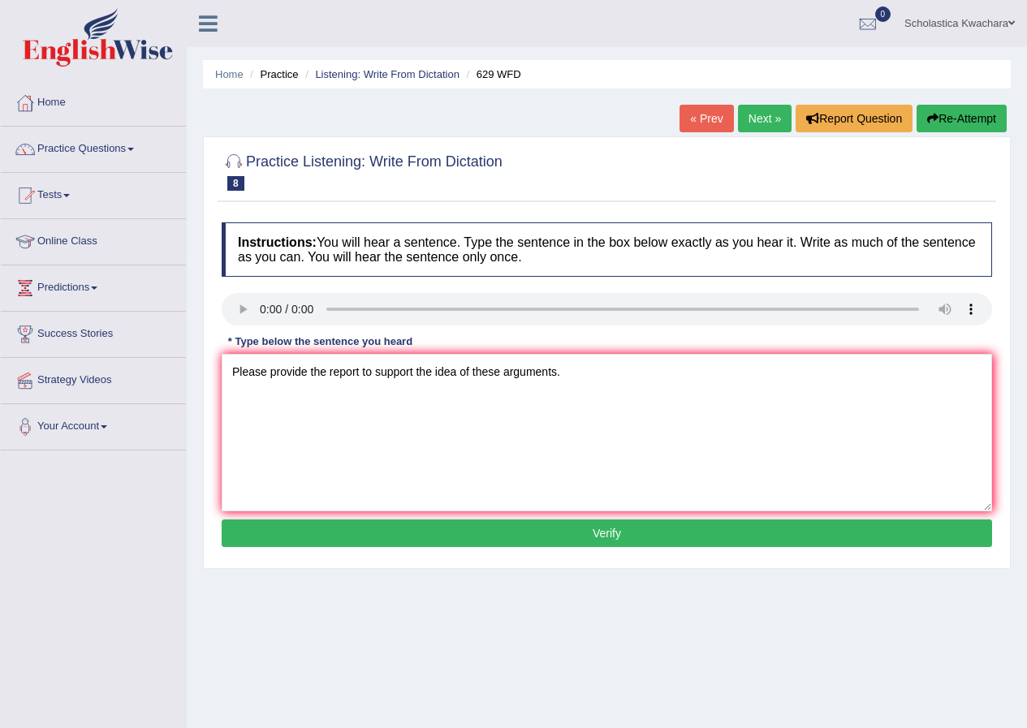
click at [617, 528] on button "Verify" at bounding box center [607, 533] width 770 height 28
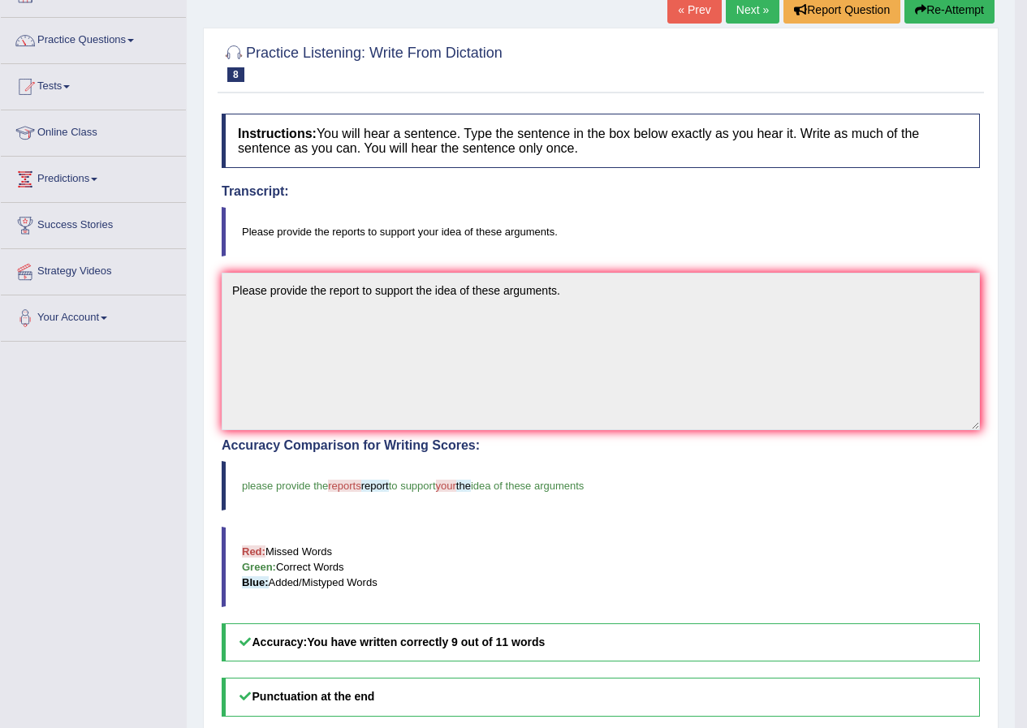
scroll to position [80, 0]
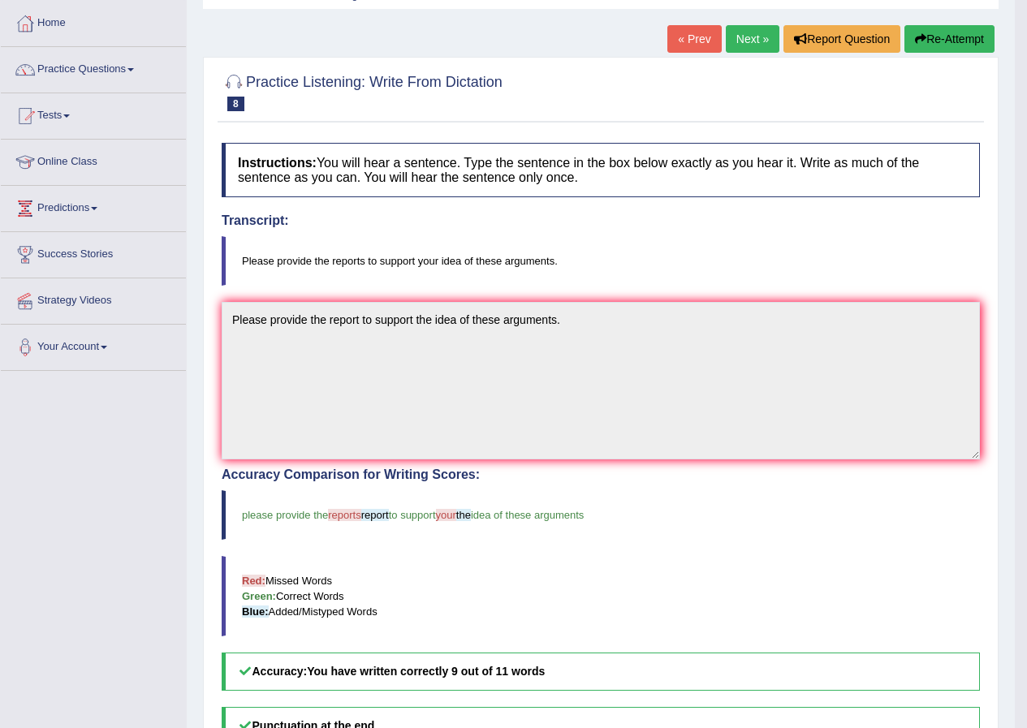
click at [734, 38] on link "Next »" at bounding box center [752, 39] width 54 height 28
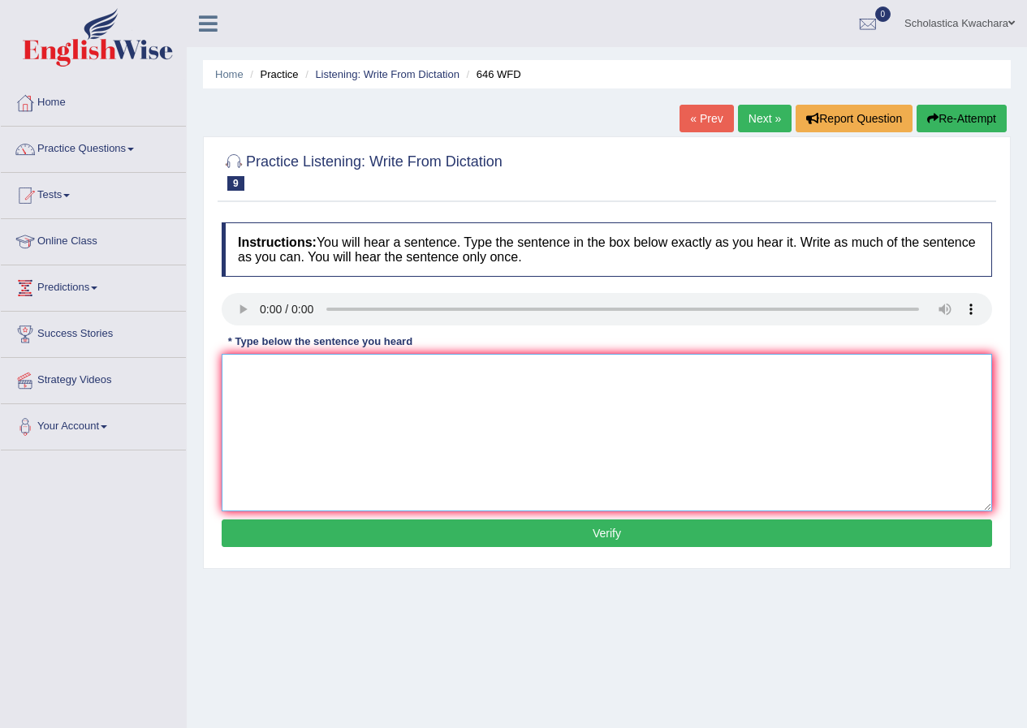
drag, startPoint x: 251, startPoint y: 384, endPoint x: 240, endPoint y: 311, distance: 73.8
click at [243, 384] on textarea at bounding box center [607, 432] width 770 height 157
type textarea "The industiral revolution in Europe was developed by technology."
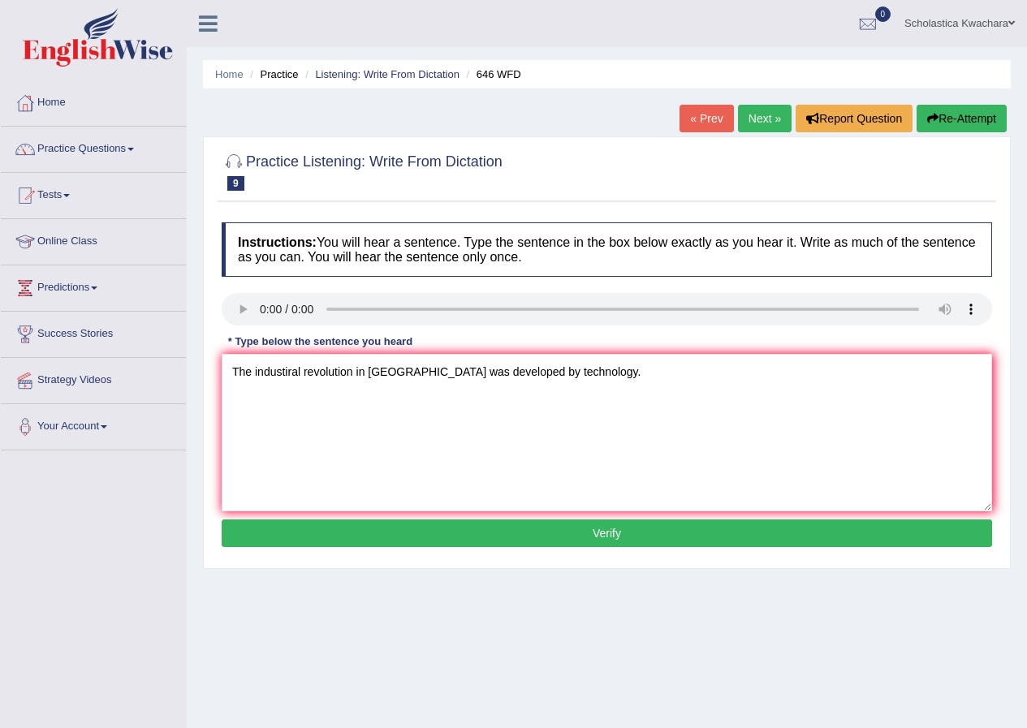
click at [615, 537] on button "Verify" at bounding box center [607, 533] width 770 height 28
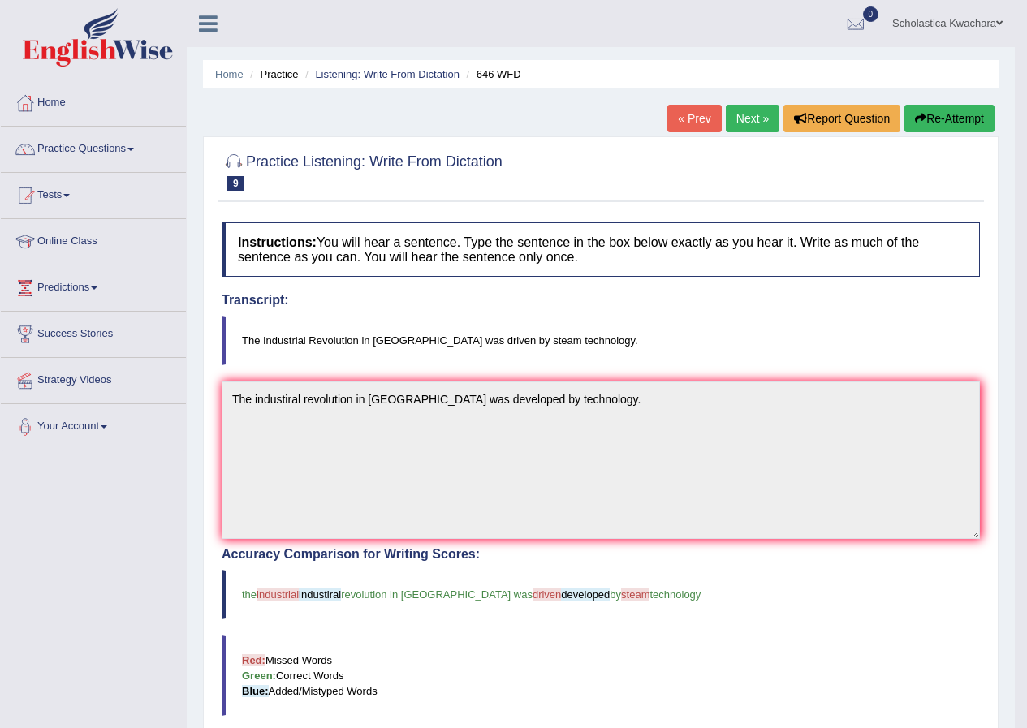
click at [742, 117] on link "Next »" at bounding box center [752, 119] width 54 height 28
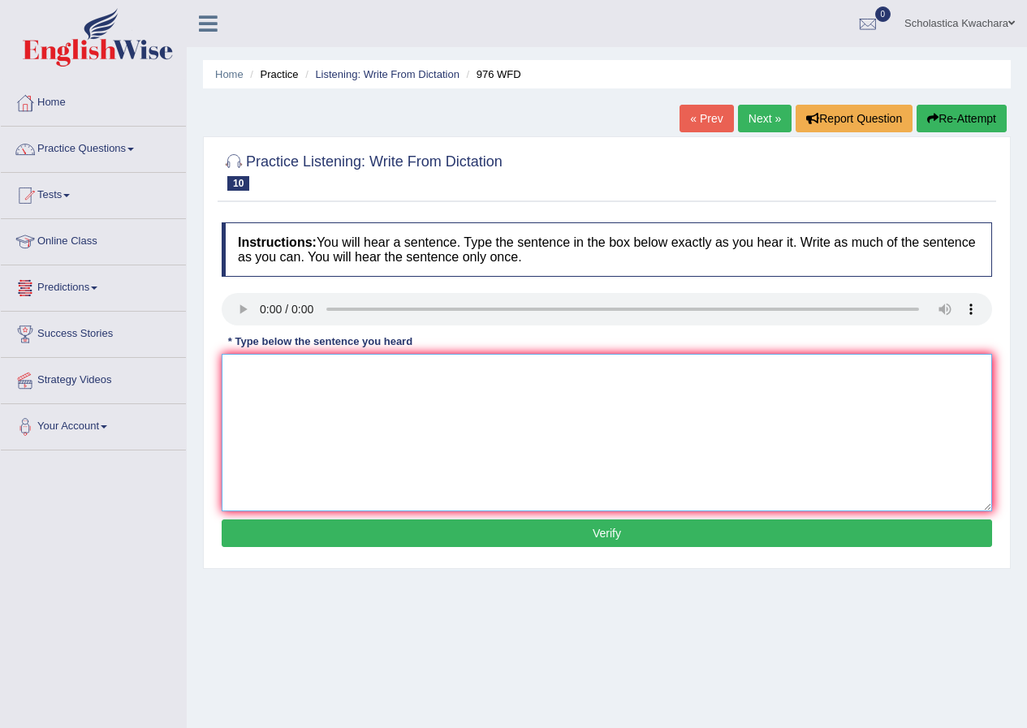
click at [278, 379] on textarea at bounding box center [607, 432] width 770 height 157
type textarea "The study of the economy is of the research."
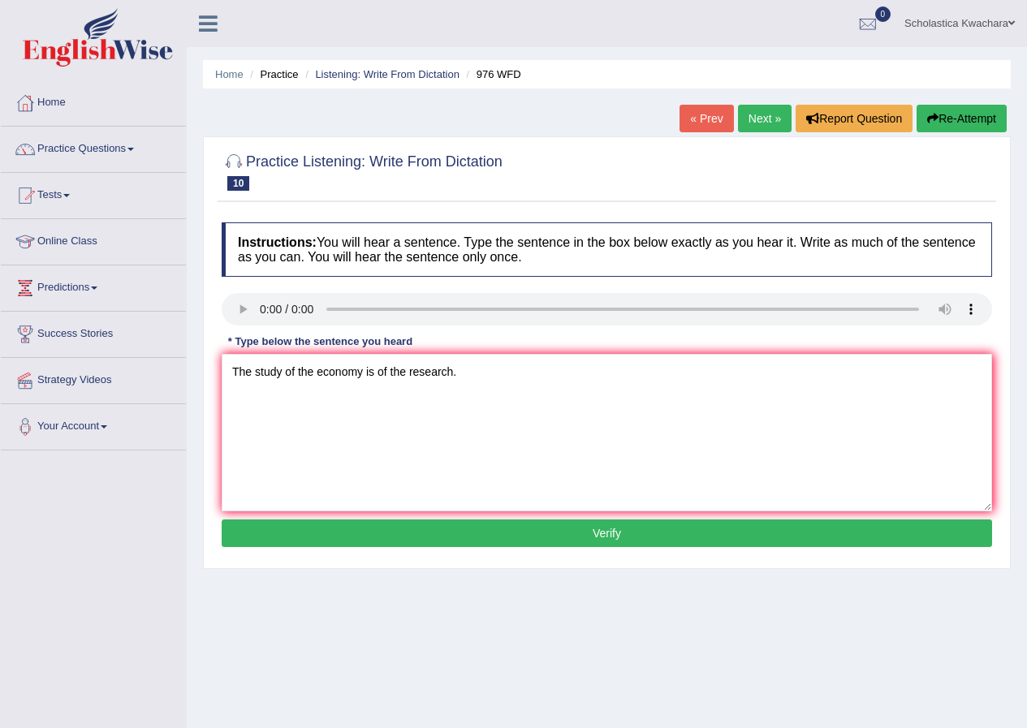
click at [655, 540] on button "Verify" at bounding box center [607, 533] width 770 height 28
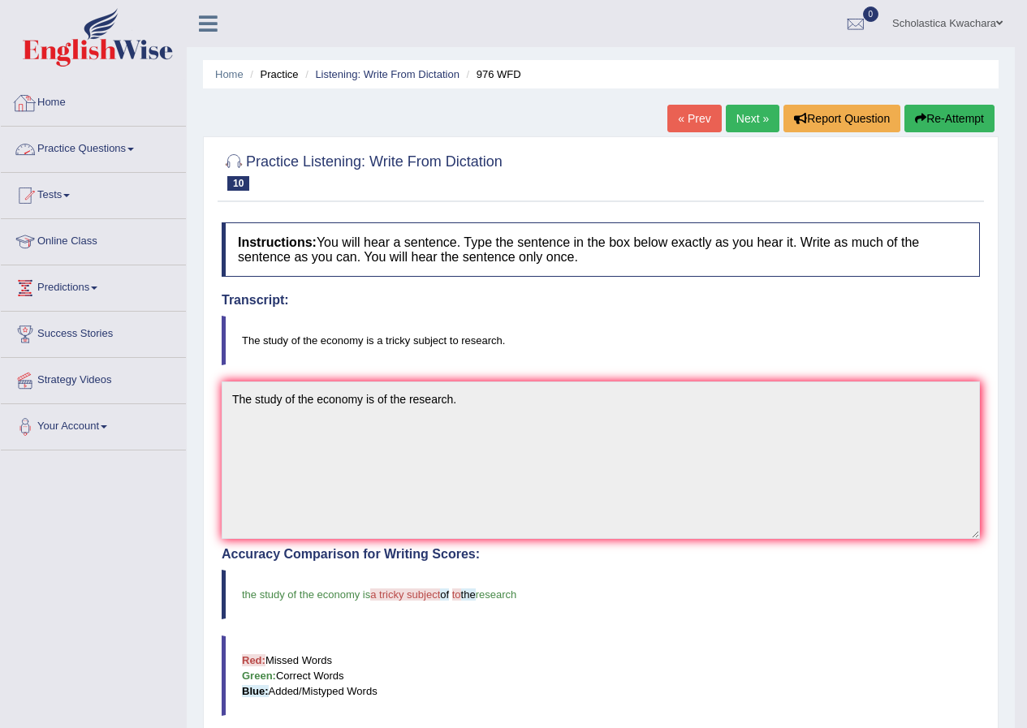
click at [117, 146] on link "Practice Questions" at bounding box center [93, 147] width 185 height 41
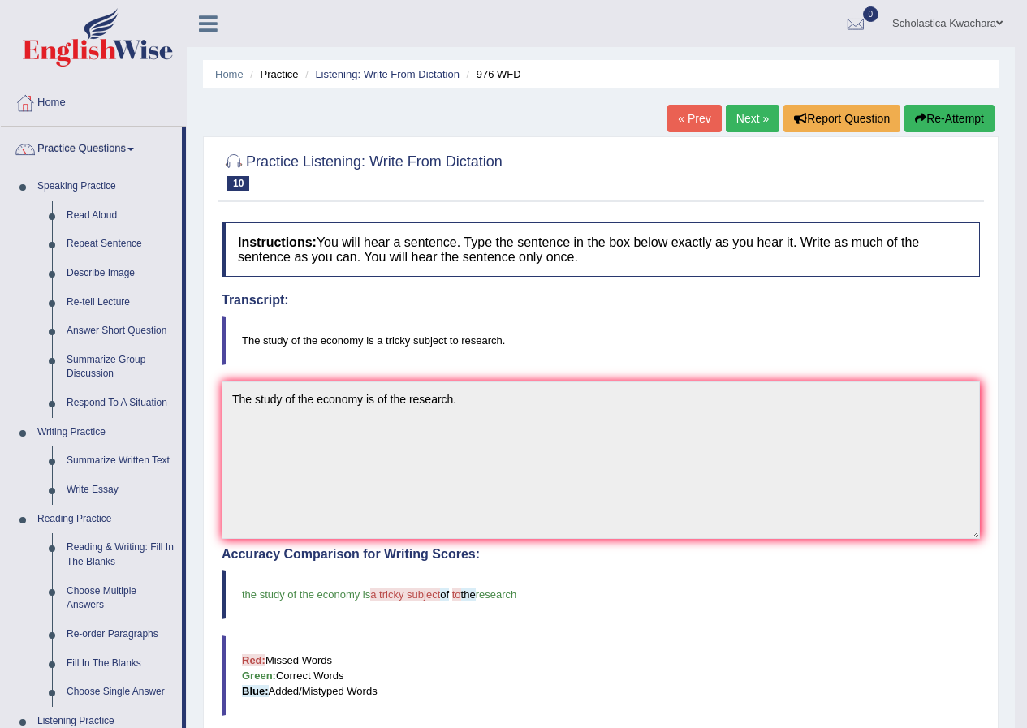
click at [997, 21] on span at bounding box center [999, 23] width 6 height 11
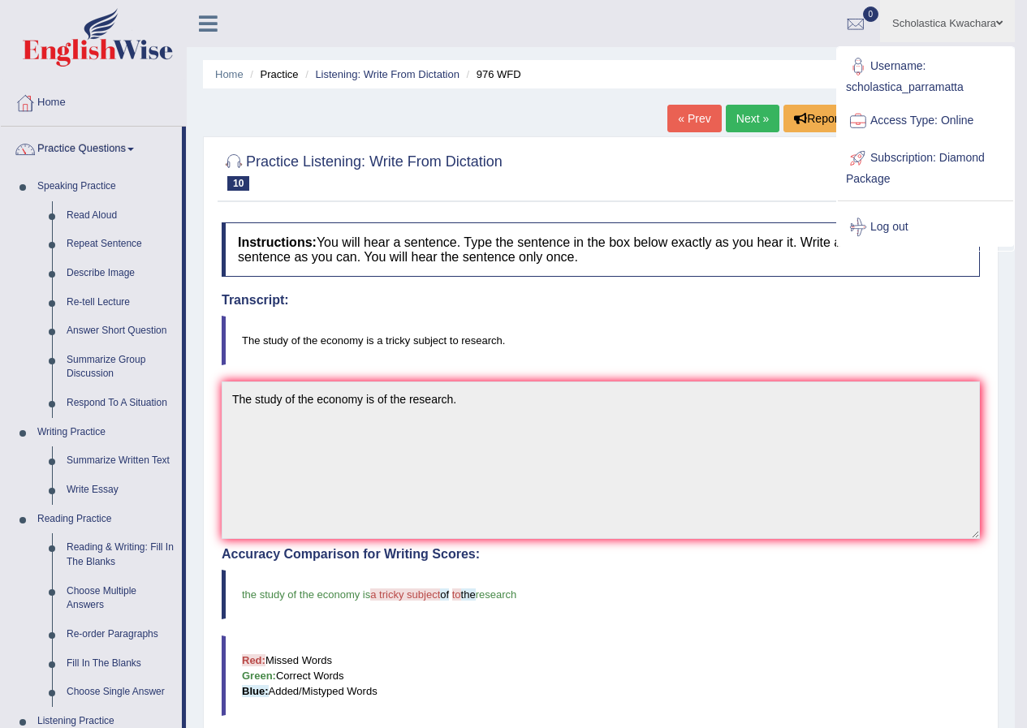
click at [883, 225] on link "Log out" at bounding box center [924, 227] width 175 height 37
